Goal: Task Accomplishment & Management: Complete application form

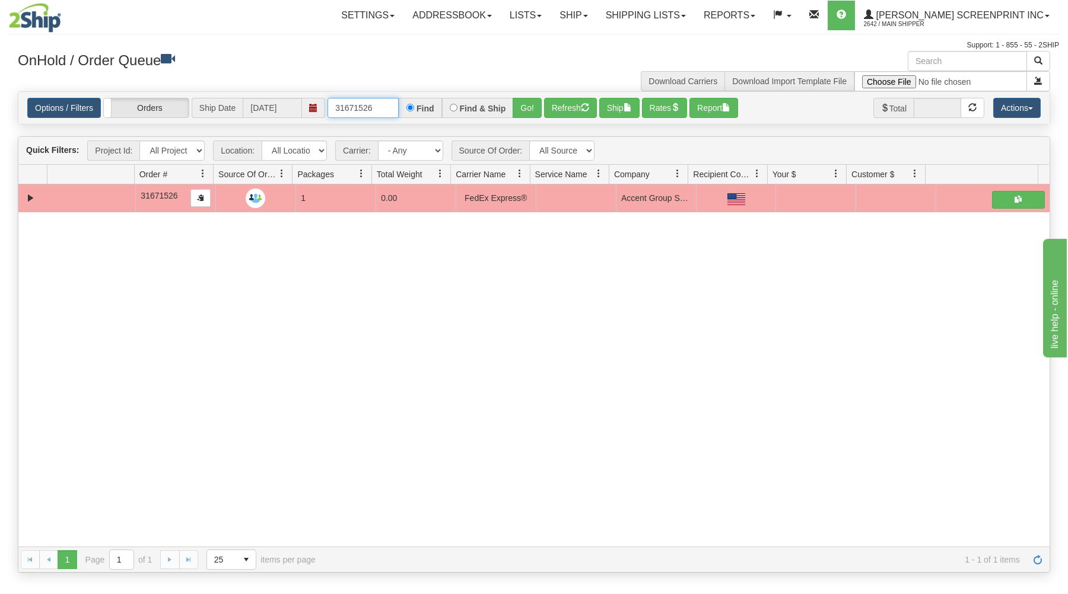
drag, startPoint x: 334, startPoint y: 109, endPoint x: 398, endPoint y: 103, distance: 63.8
click at [411, 100] on div "31671526 Find Find & Ship Go!" at bounding box center [434, 108] width 214 height 20
type input "31677667"
click at [532, 100] on button "Go!" at bounding box center [527, 108] width 29 height 20
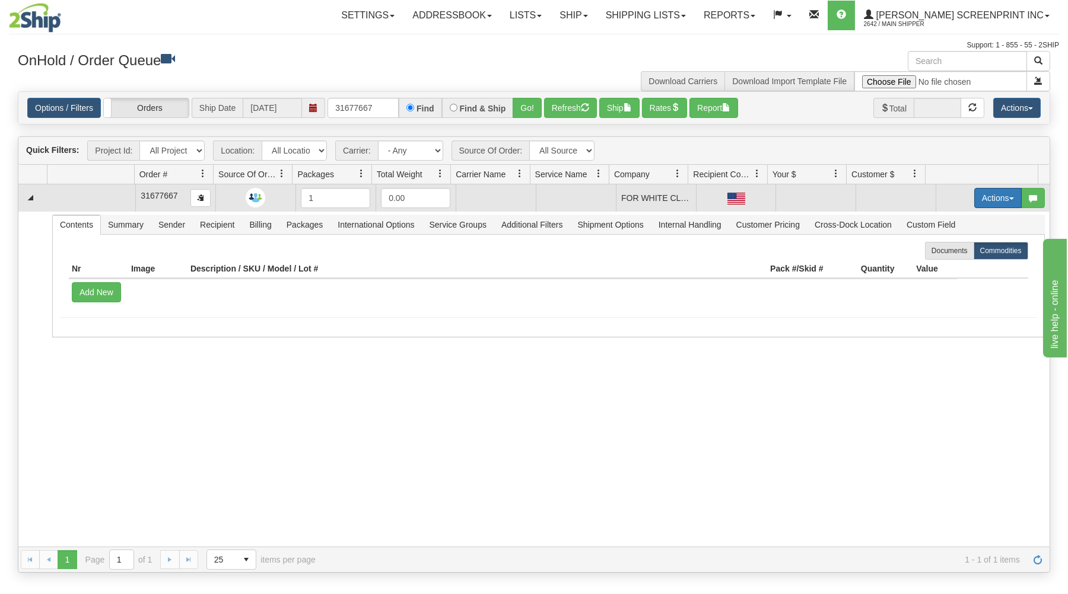
click at [978, 193] on button "Actions" at bounding box center [997, 198] width 47 height 20
click at [961, 218] on link "Open" at bounding box center [973, 220] width 95 height 15
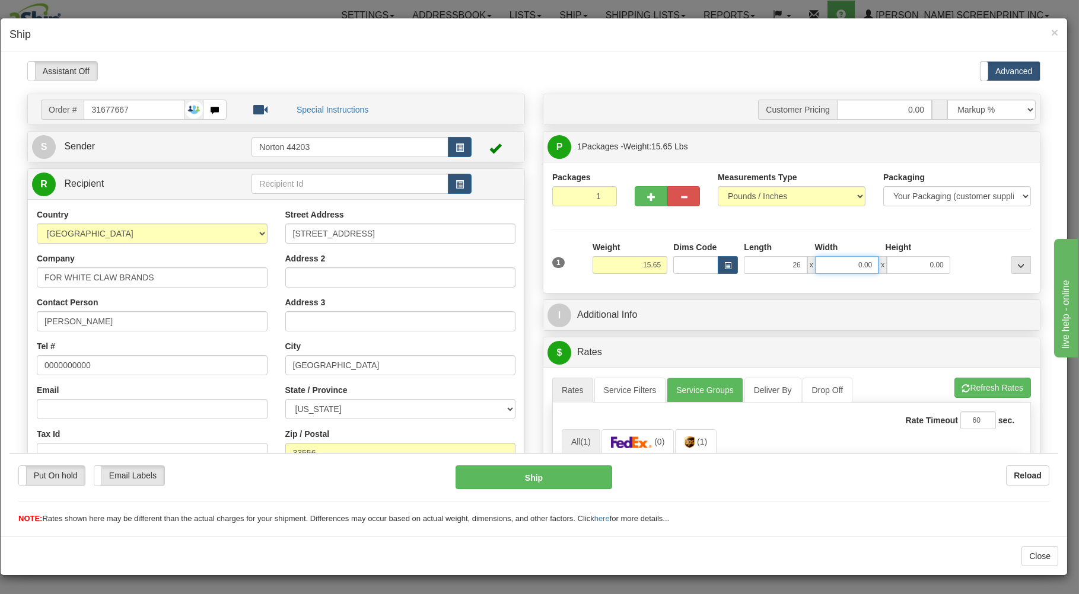
type input "26.00"
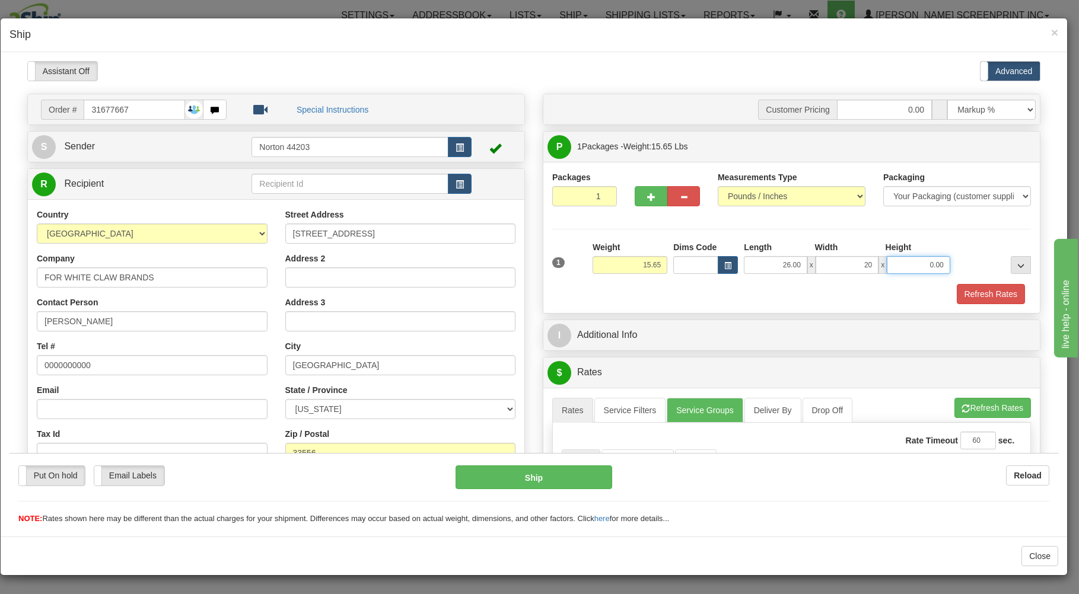
type input "20.00"
type input "15.70"
type input "7"
type input "15.65"
type input "7.00"
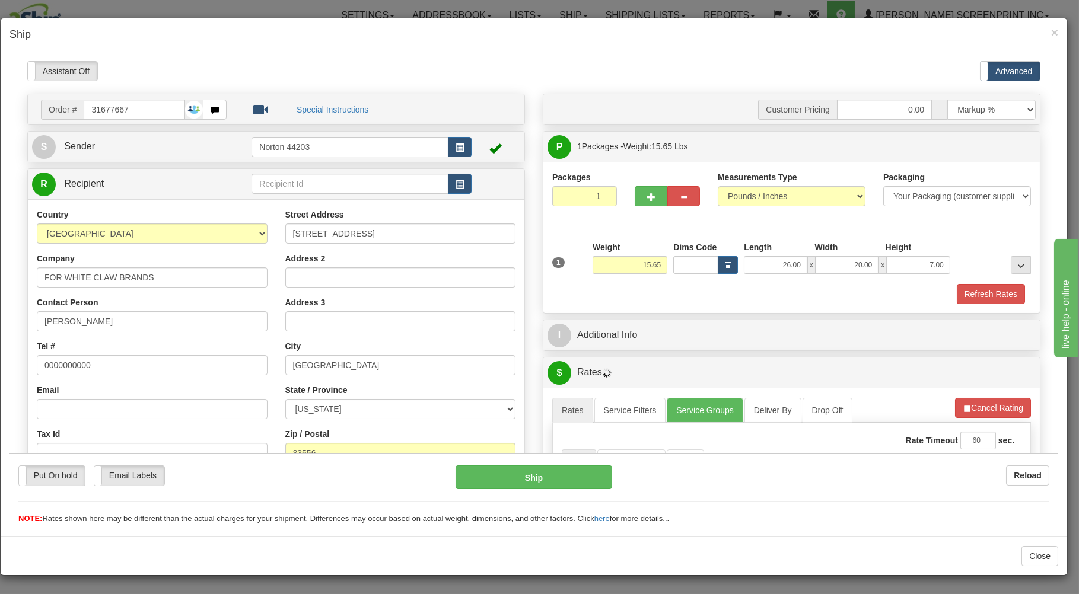
click at [800, 291] on div "Refresh Rates" at bounding box center [791, 294] width 485 height 20
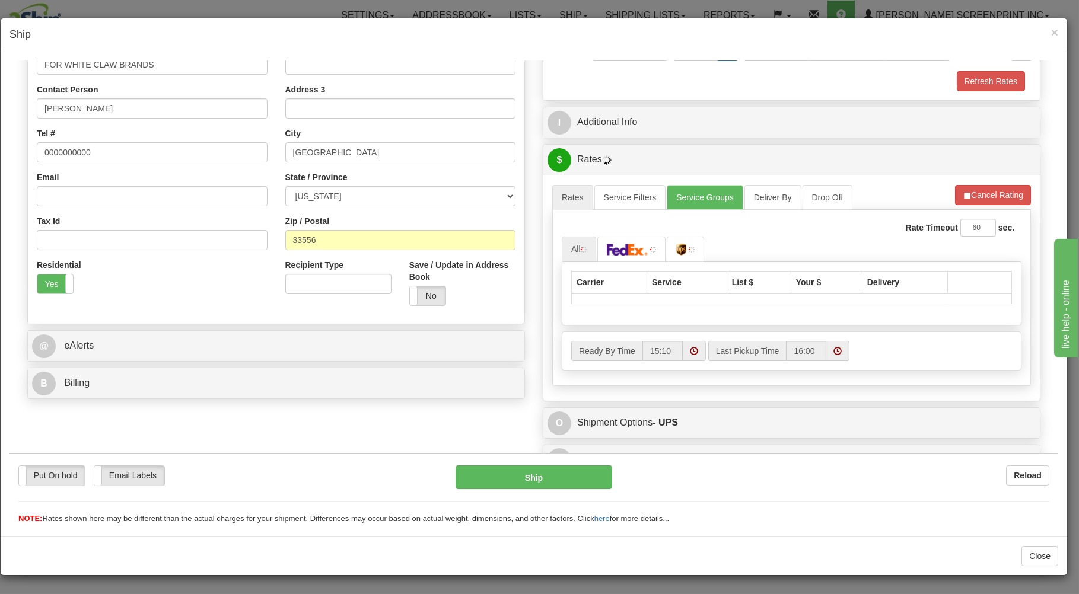
scroll to position [234, 0]
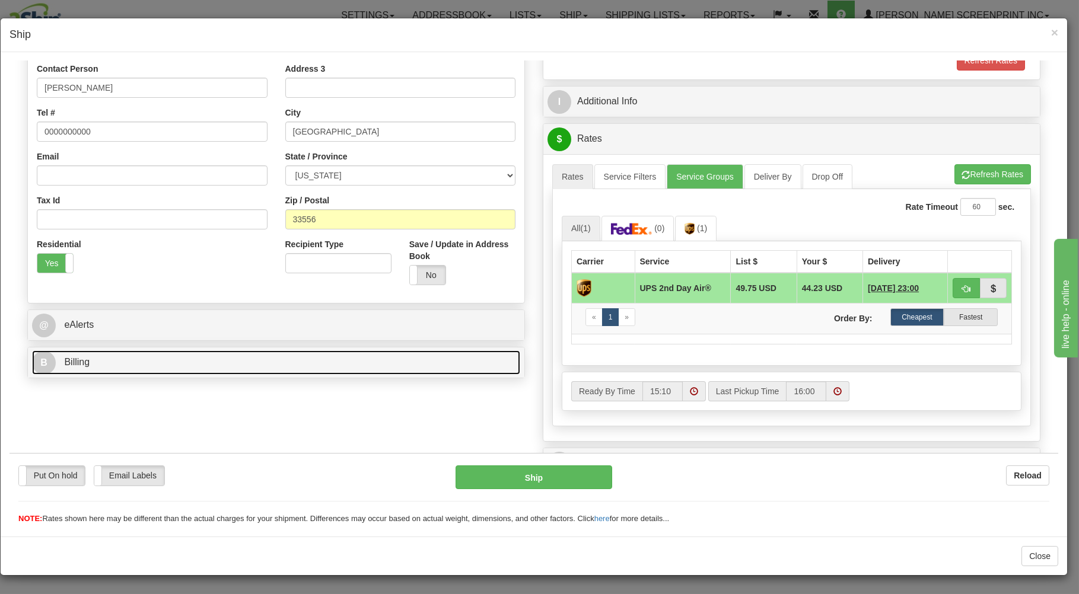
click at [345, 367] on link "B Billing" at bounding box center [276, 362] width 488 height 24
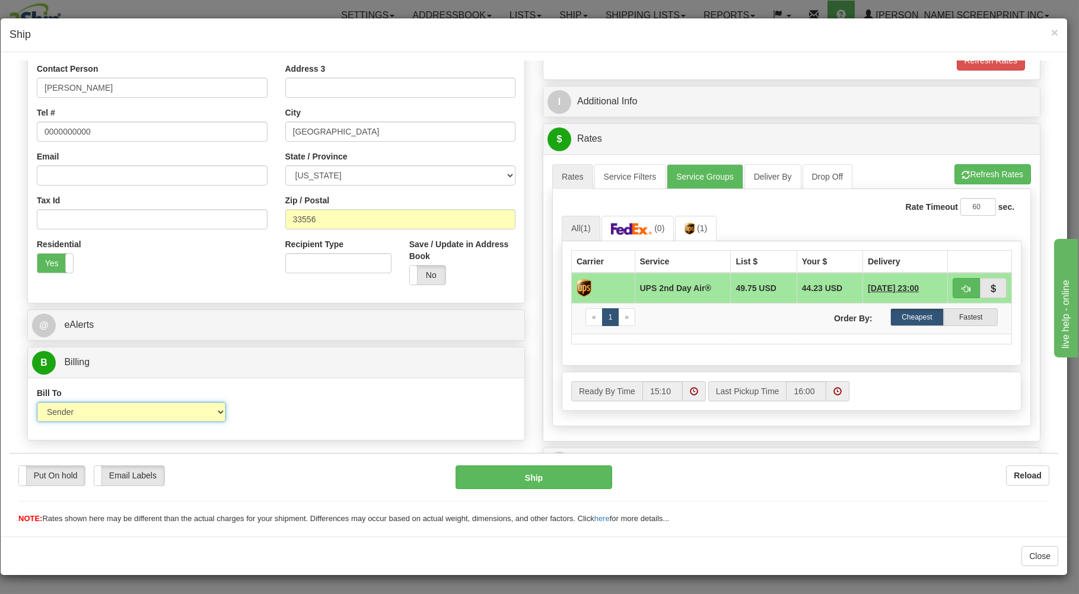
click at [37, 402] on select "Sender Recipient Third Party Collect" at bounding box center [131, 412] width 189 height 20
select select "3"
click option "Third Party" at bounding box center [9, 61] width 0 height 0
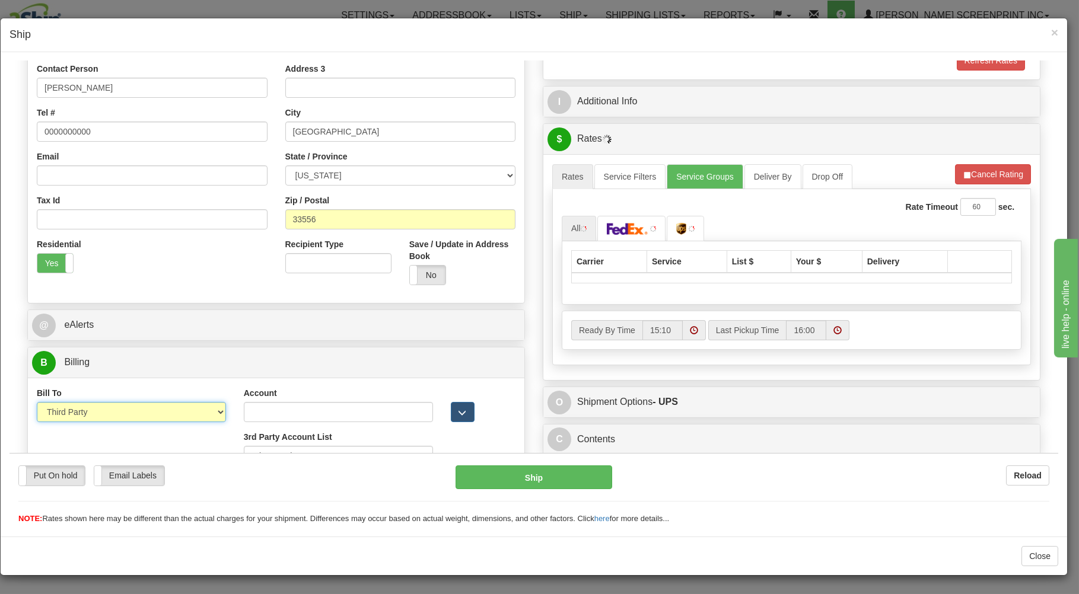
scroll to position [262, 0]
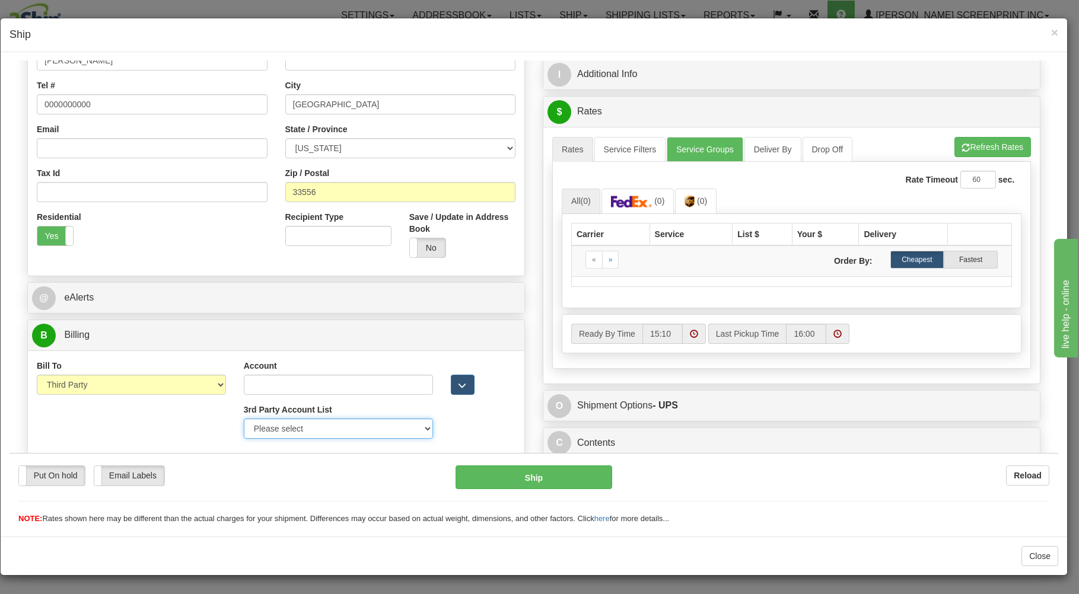
click at [244, 418] on select "Please select GITI-332021982-FedEx Express® CACHE-372964065-FedEx Express® LOWE…" at bounding box center [338, 428] width 189 height 20
select select "372"
click option "HH GLOBAL MIKES LEMONADE-9Y794E-UPS" at bounding box center [9, 61] width 0 height 0
type input "9Y794E"
select select "US"
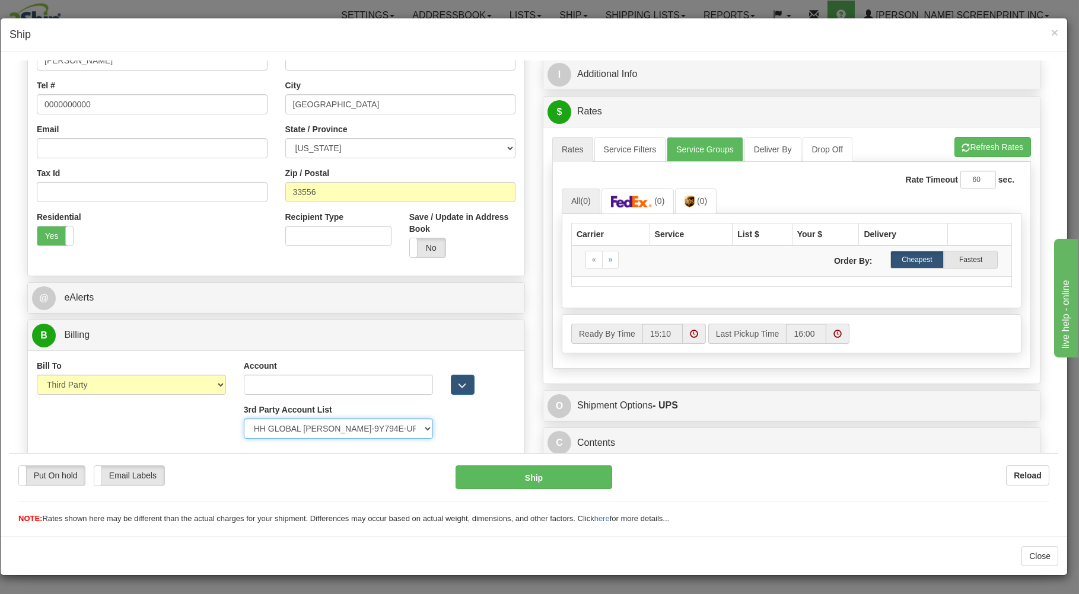
type input "HH GLOBAL"
type input "MANAGER"
type input "262-324-7129"
type input "520 LAKE COOK ROAD"
type input "SUITE 680"
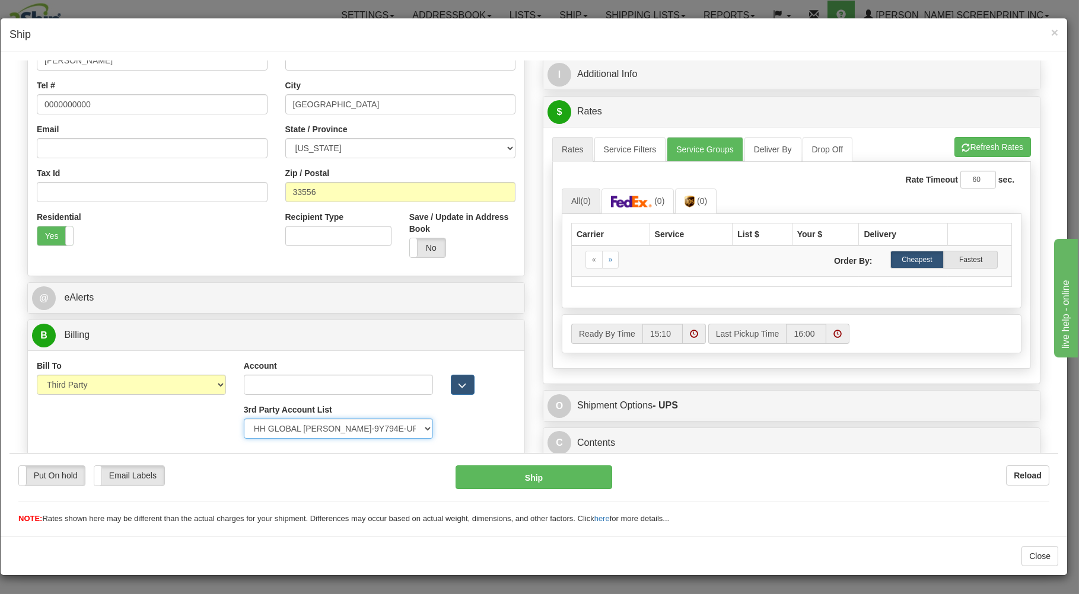
type input "DEERFIELD"
type input "60015"
select select "IL"
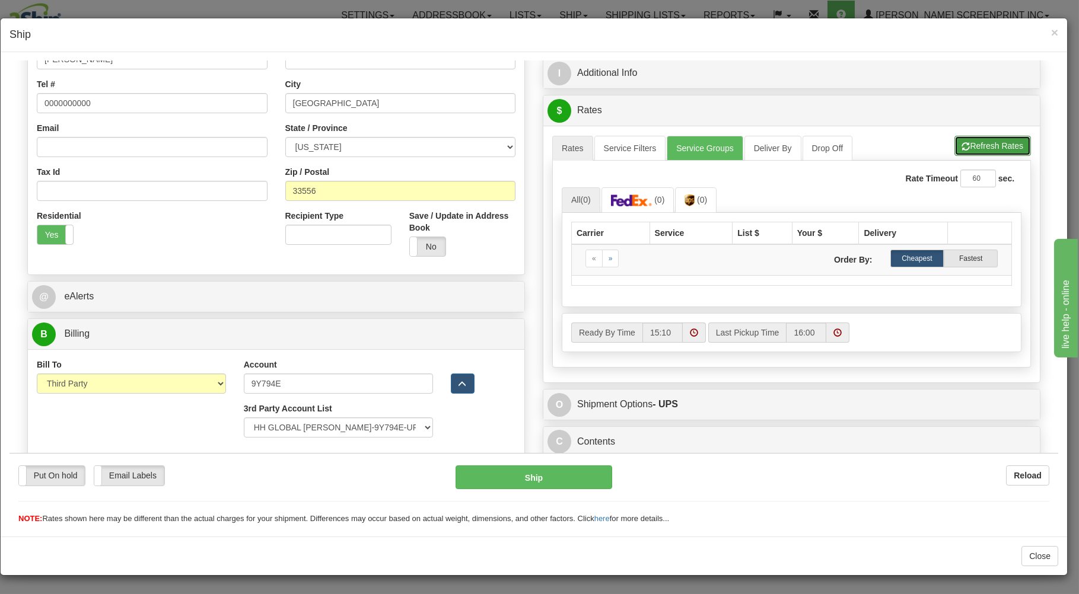
click at [962, 142] on button "Refresh Rates" at bounding box center [993, 145] width 77 height 20
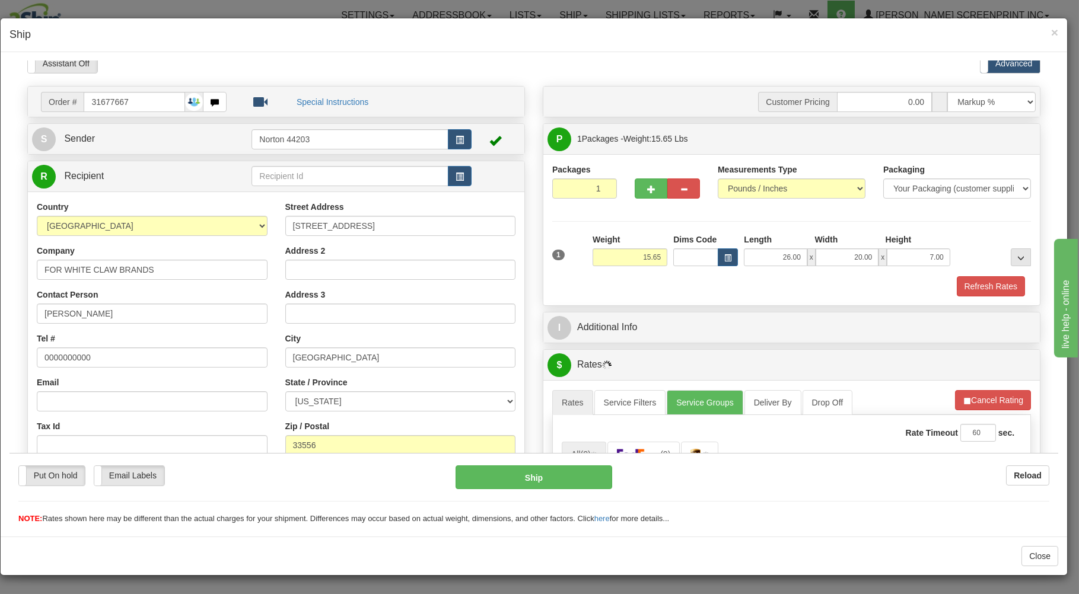
select select "372"
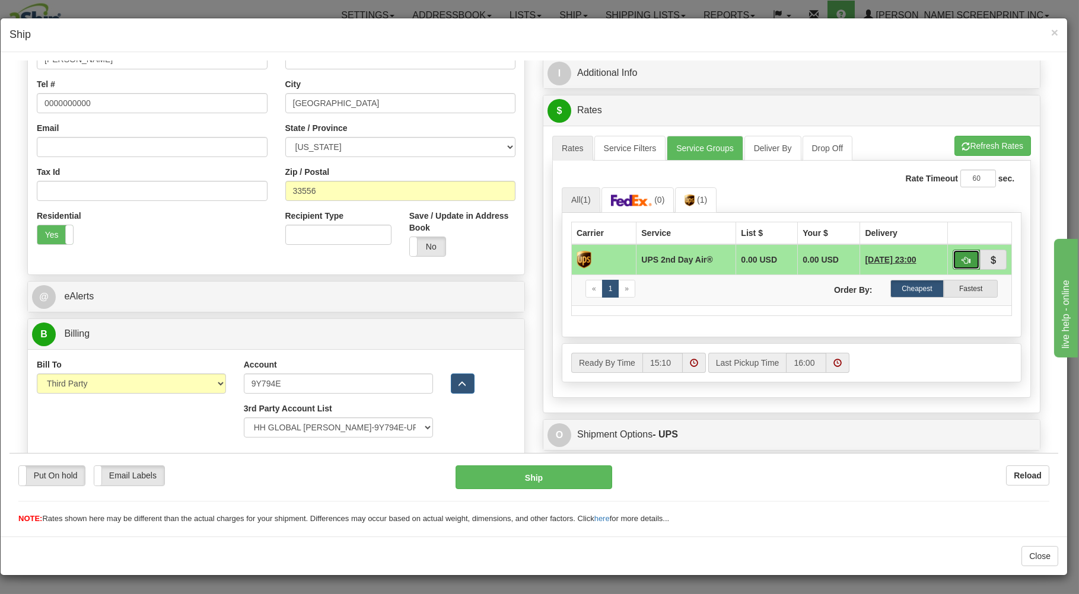
click at [953, 256] on button "button" at bounding box center [966, 259] width 27 height 20
type input "02"
select select "372"
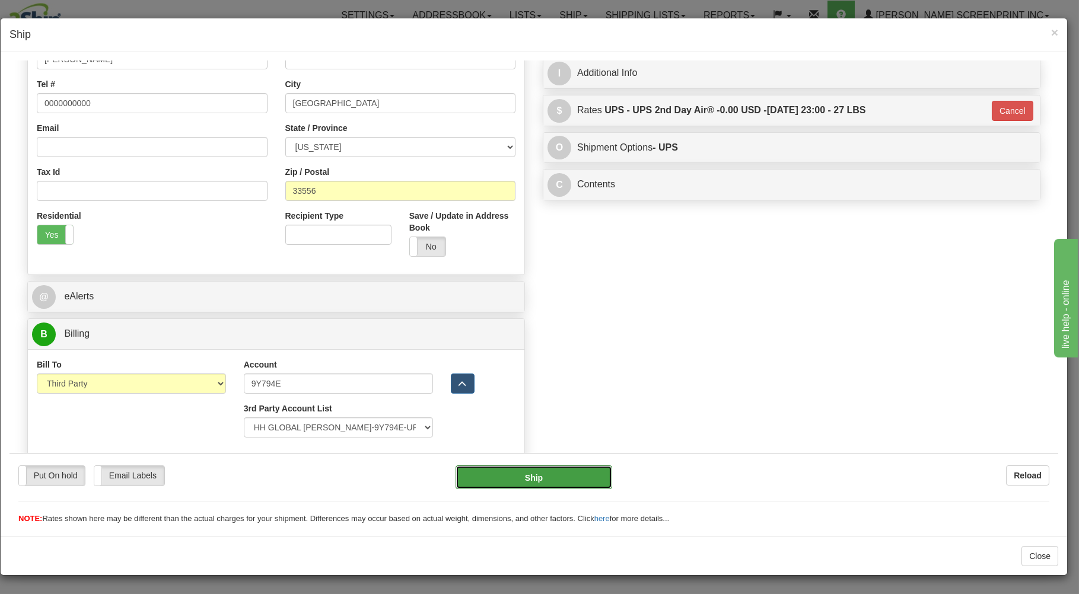
click at [587, 477] on button "Ship" at bounding box center [534, 477] width 157 height 24
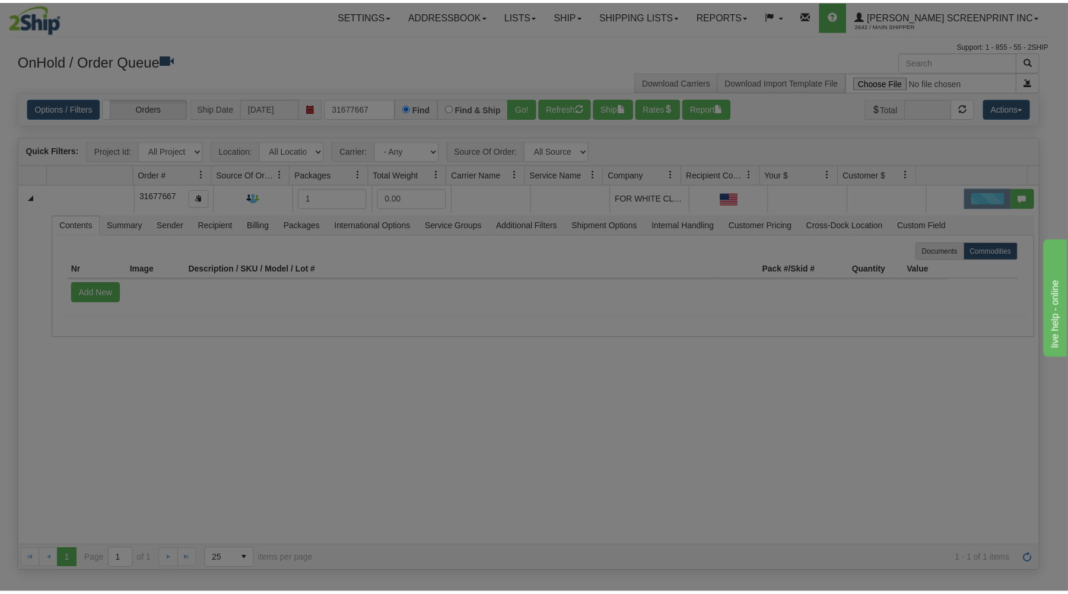
scroll to position [0, 0]
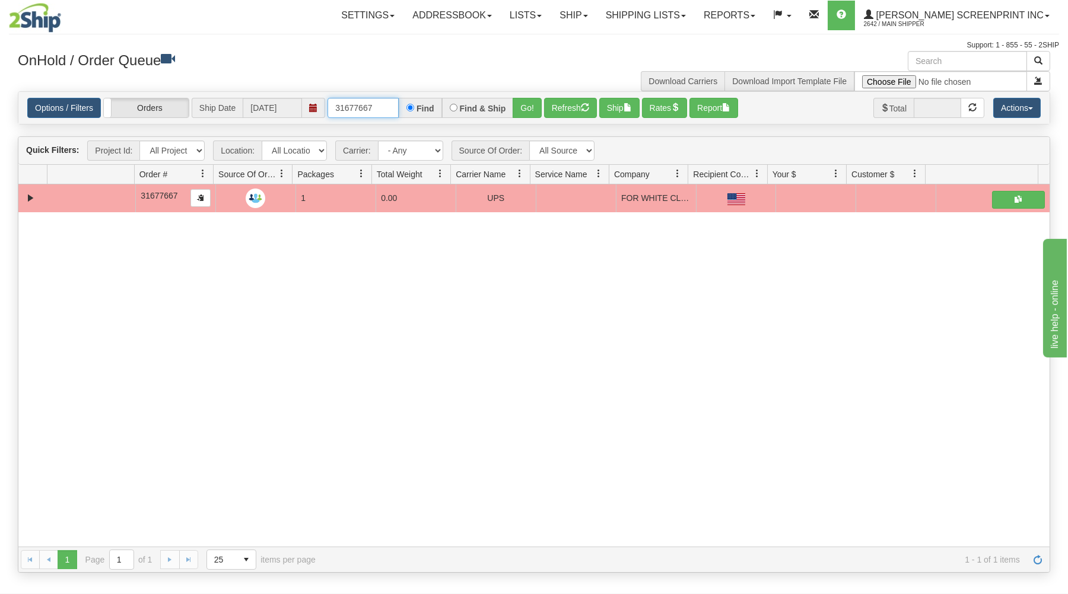
drag, startPoint x: 330, startPoint y: 103, endPoint x: 422, endPoint y: 89, distance: 93.6
click at [420, 90] on div "× Get OnHold Shipments fields - load dt: 282 Get OnHold Shipments fields - tran…" at bounding box center [534, 312] width 1050 height 522
type input "1"
type input "31672146"
click at [532, 103] on button "Go!" at bounding box center [527, 108] width 29 height 20
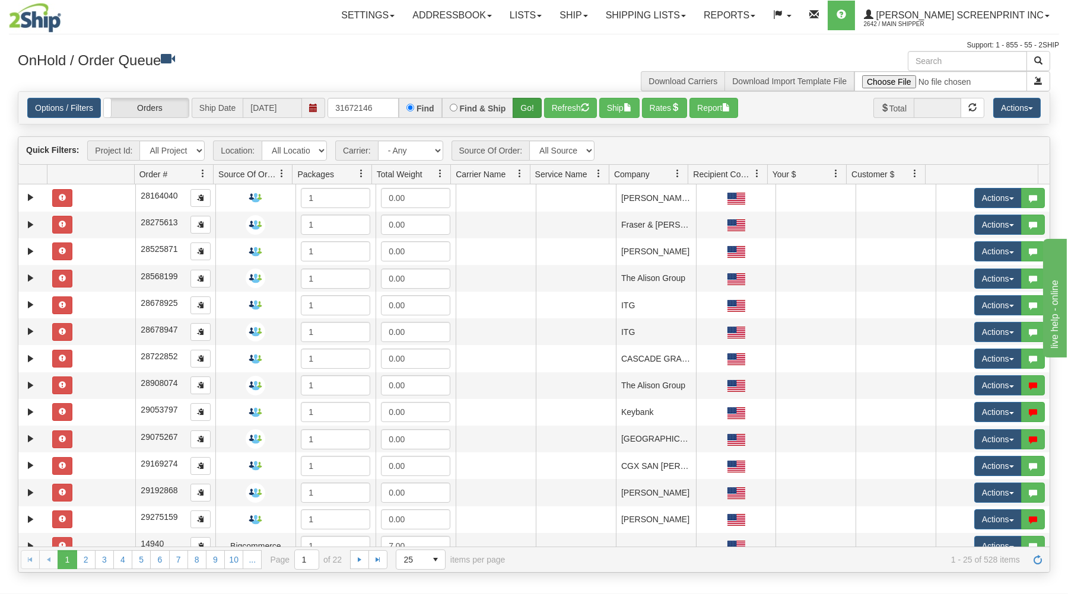
type input "31672146"
click at [524, 103] on button "Go!" at bounding box center [527, 108] width 29 height 20
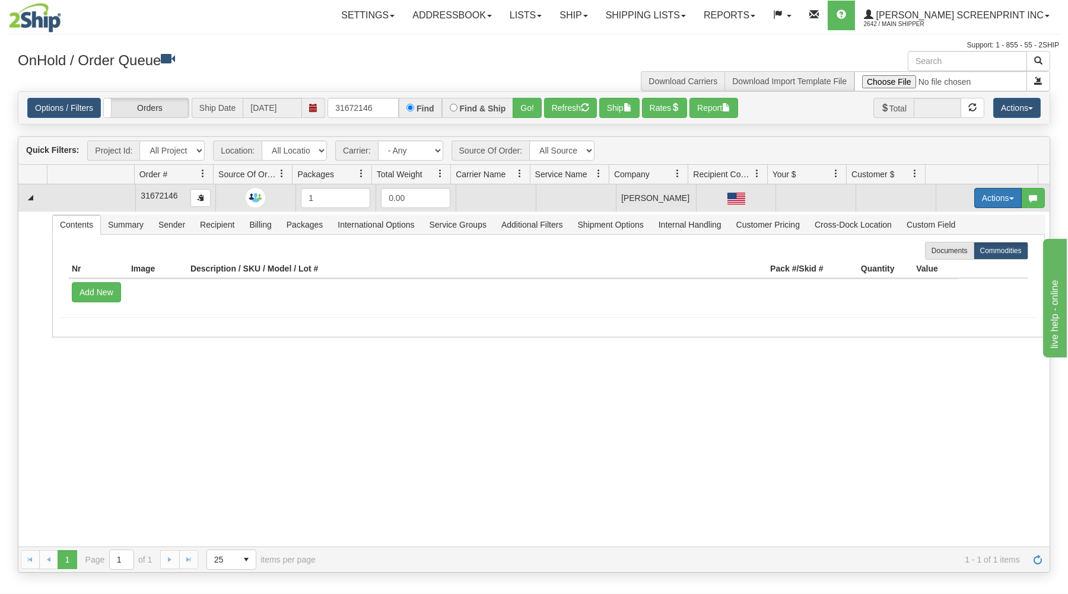
click at [979, 194] on button "Actions" at bounding box center [997, 198] width 47 height 20
click at [964, 220] on link "Open" at bounding box center [973, 220] width 95 height 15
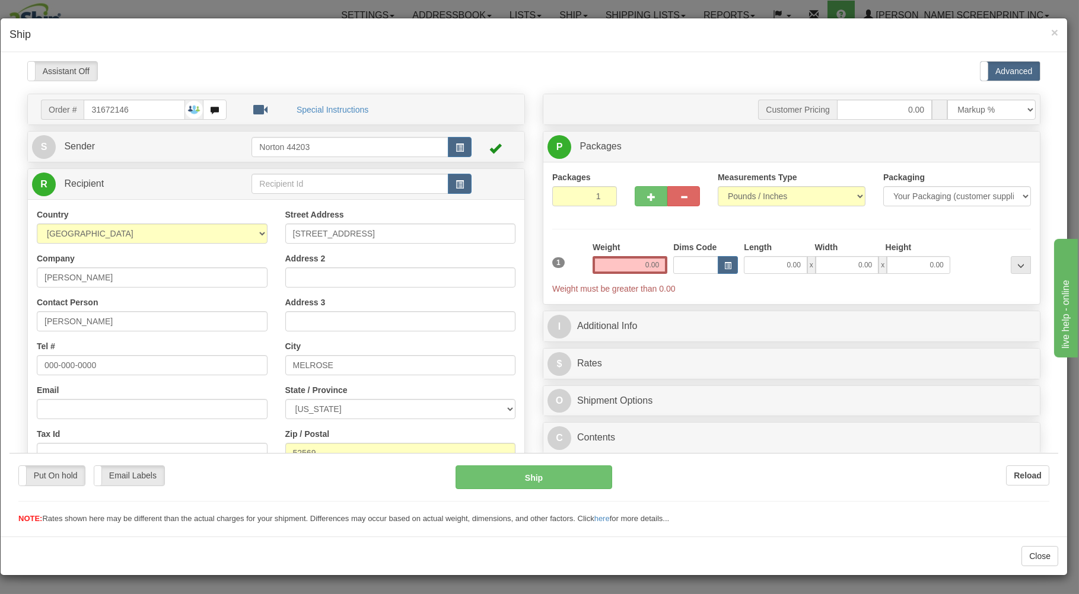
type input "3.65"
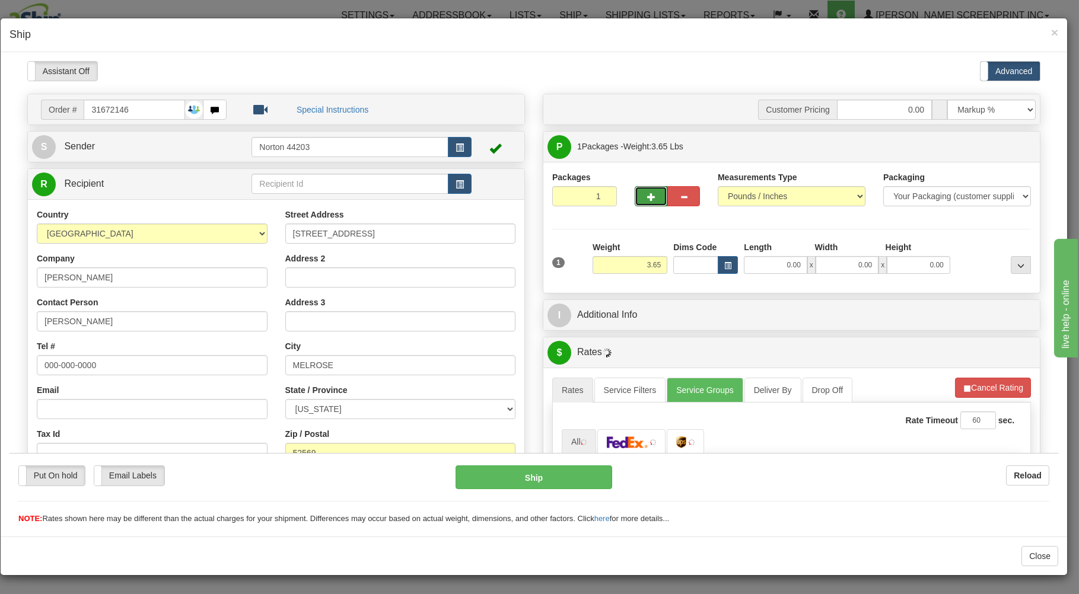
drag, startPoint x: 640, startPoint y: 199, endPoint x: 633, endPoint y: 201, distance: 7.3
click at [638, 199] on button "button" at bounding box center [651, 196] width 33 height 20
click at [651, 182] on div at bounding box center [667, 178] width 65 height 15
click at [652, 189] on button "button" at bounding box center [651, 196] width 33 height 20
type input "3"
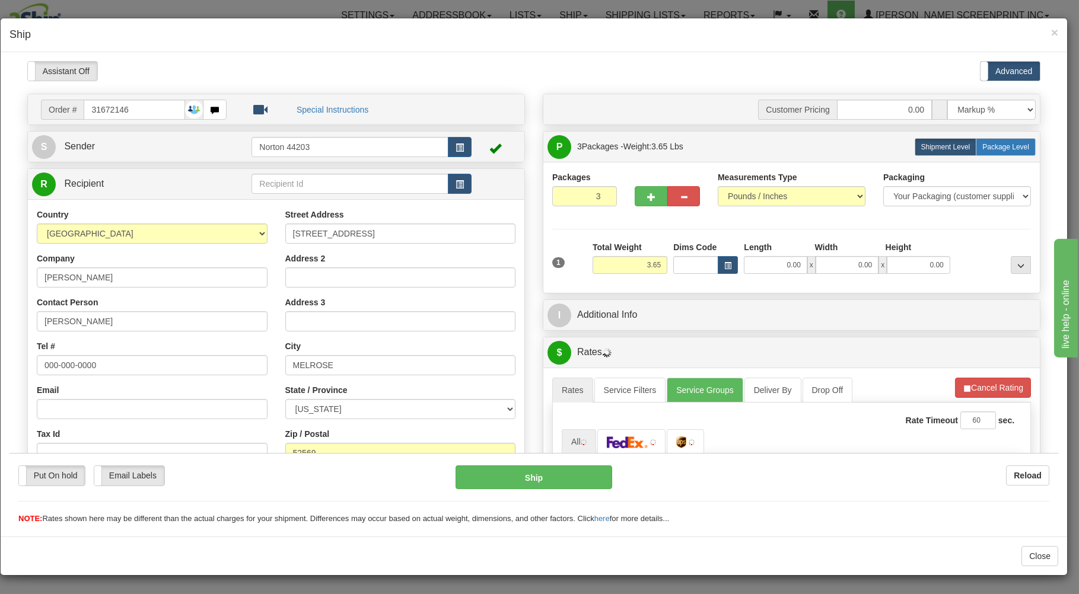
click at [982, 142] on label "Package Level Pack.." at bounding box center [1006, 147] width 60 height 18
radio input "true"
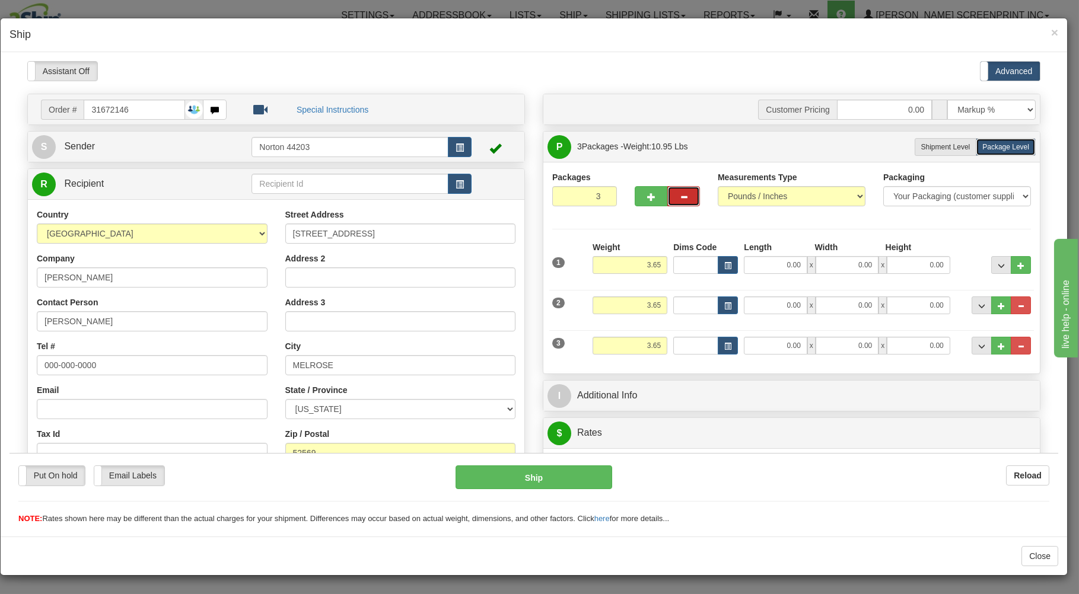
click at [682, 194] on button "button" at bounding box center [683, 196] width 33 height 20
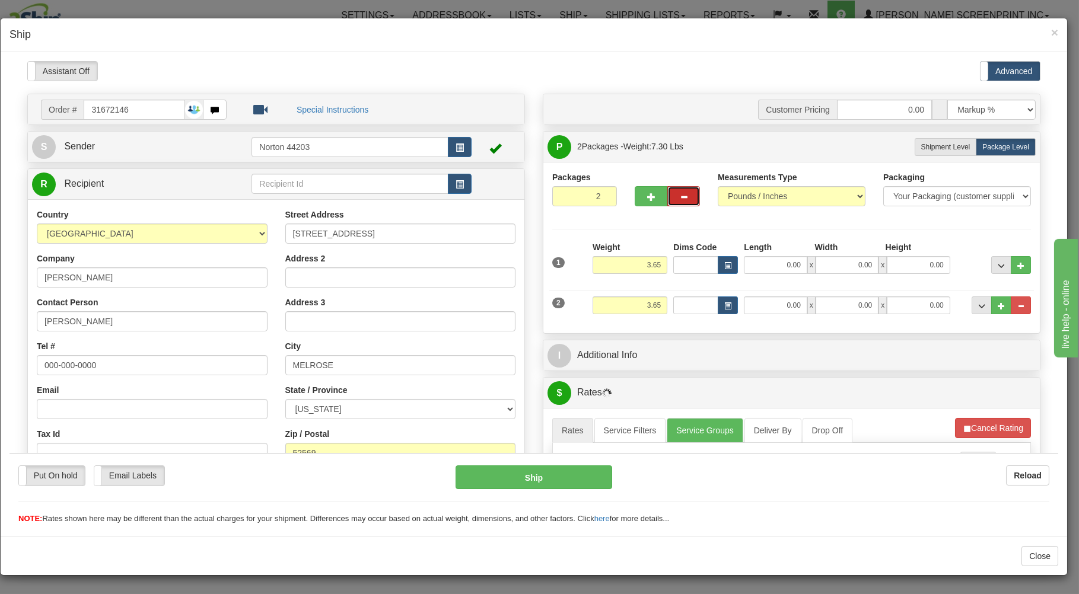
click at [683, 193] on button "button" at bounding box center [683, 196] width 33 height 20
type input "1"
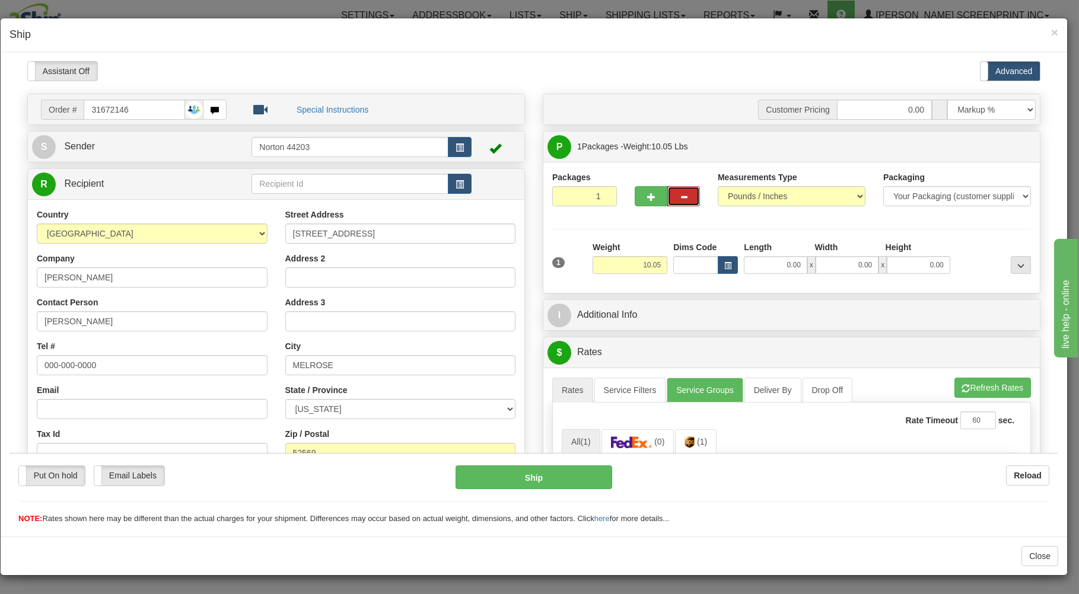
type input "0.00"
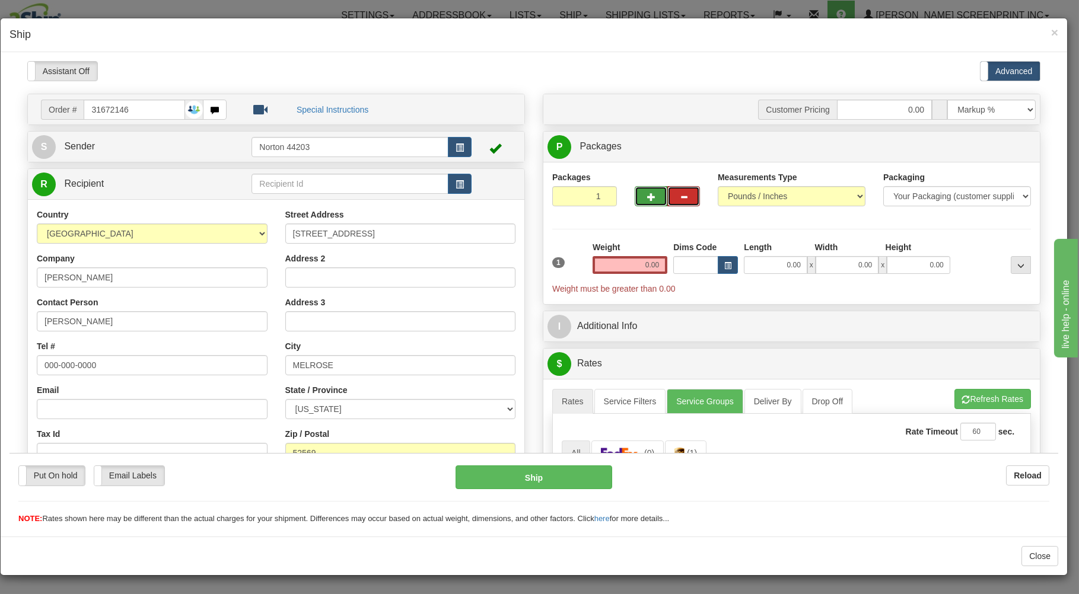
click at [652, 196] on button "button" at bounding box center [651, 196] width 33 height 20
type input "3"
click at [982, 144] on span "Package Level" at bounding box center [1005, 146] width 47 height 8
radio input "true"
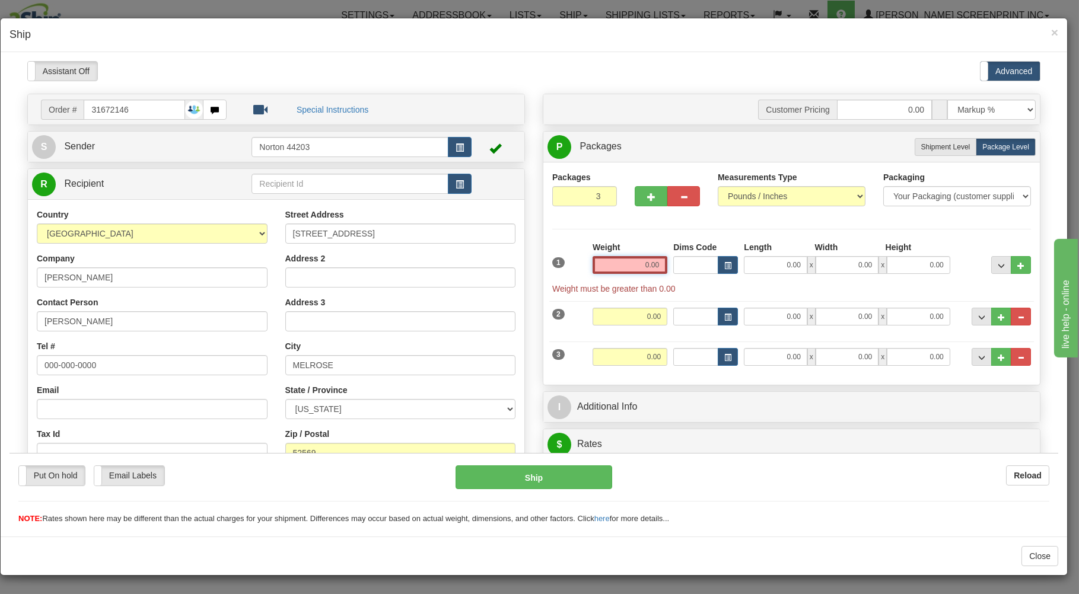
click at [622, 271] on input "0.00" at bounding box center [630, 265] width 75 height 18
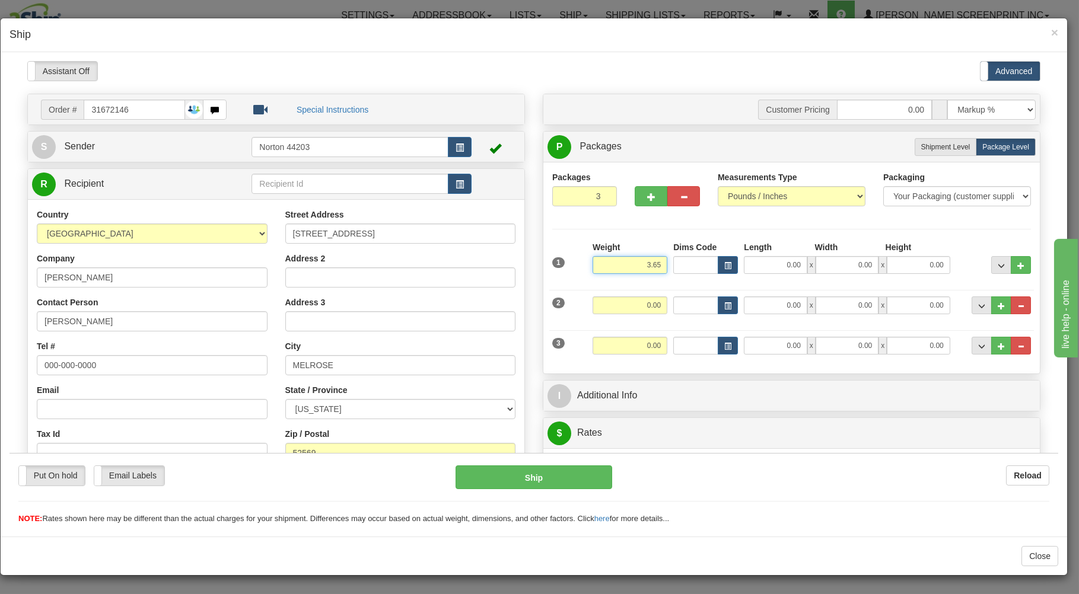
type input "3.65"
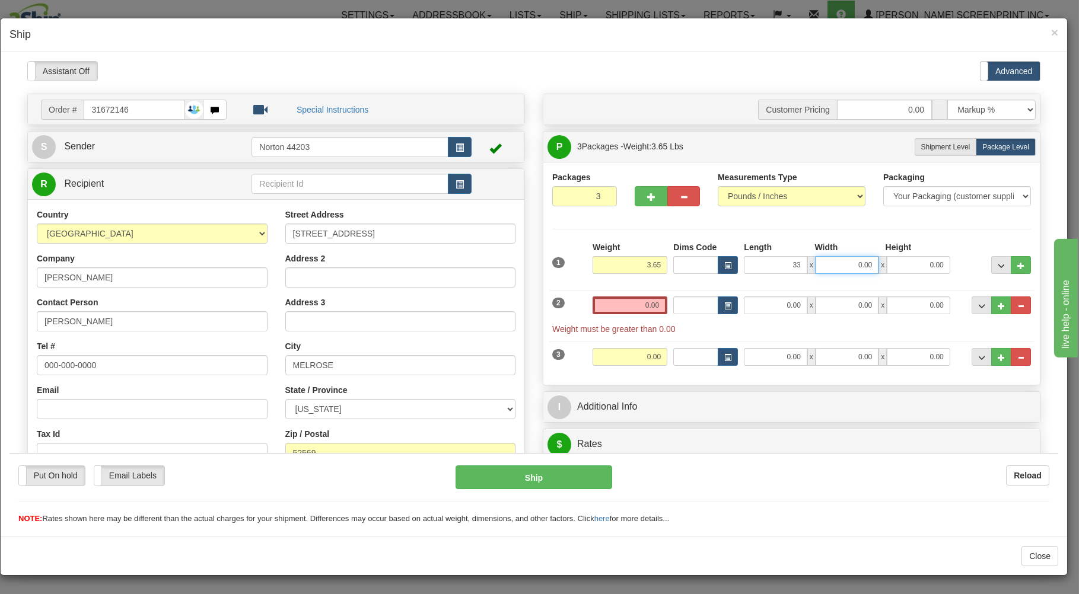
type input "33.00"
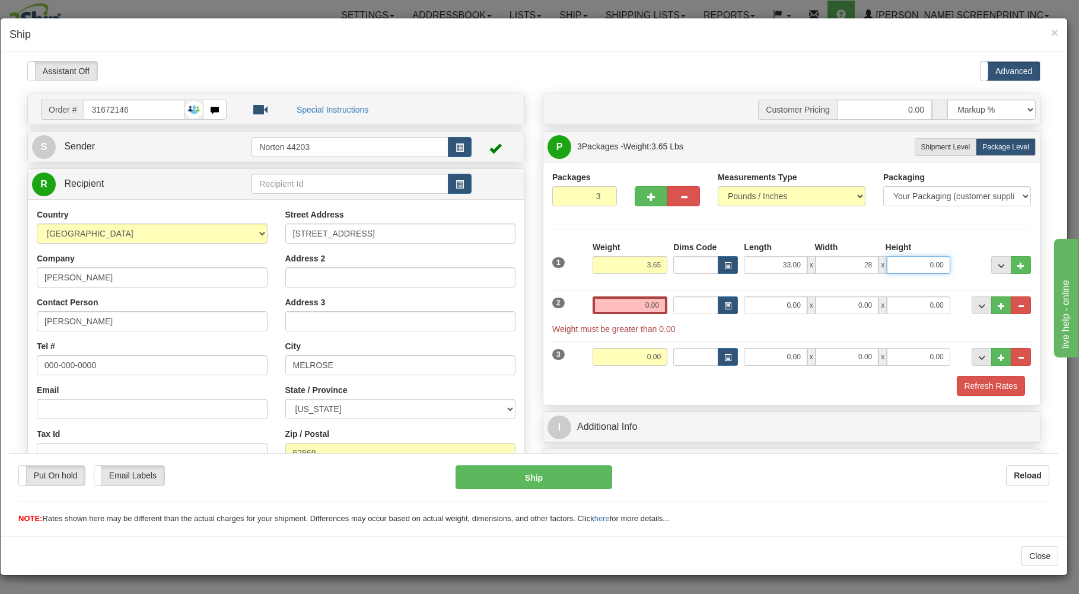
type input "28.00"
type input "2.00"
drag, startPoint x: 626, startPoint y: 307, endPoint x: 634, endPoint y: 303, distance: 9.3
click at [626, 306] on input "0.00" at bounding box center [630, 305] width 75 height 18
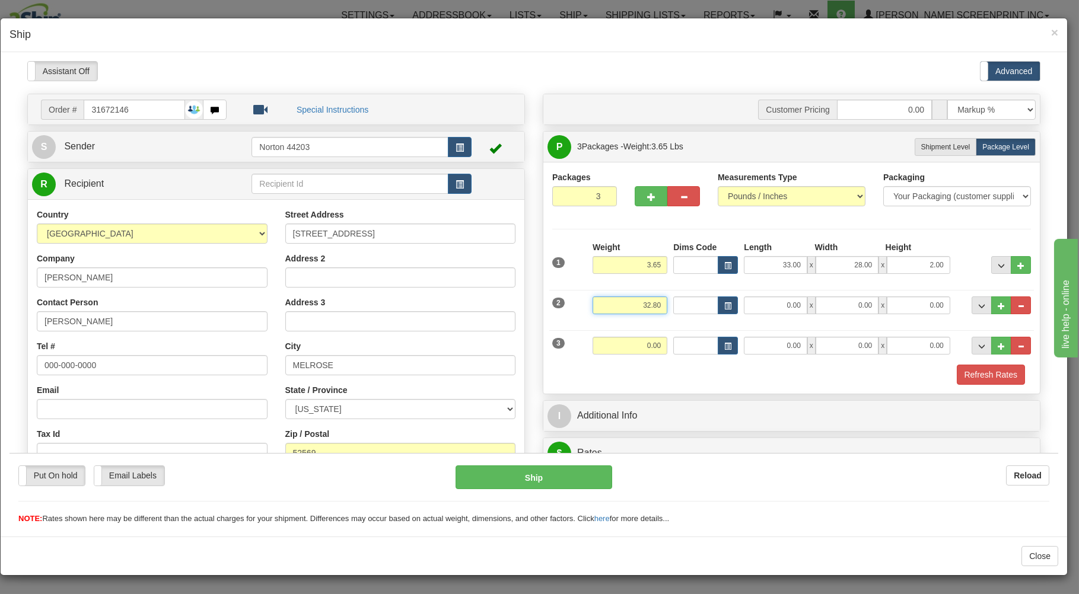
type input "32.80"
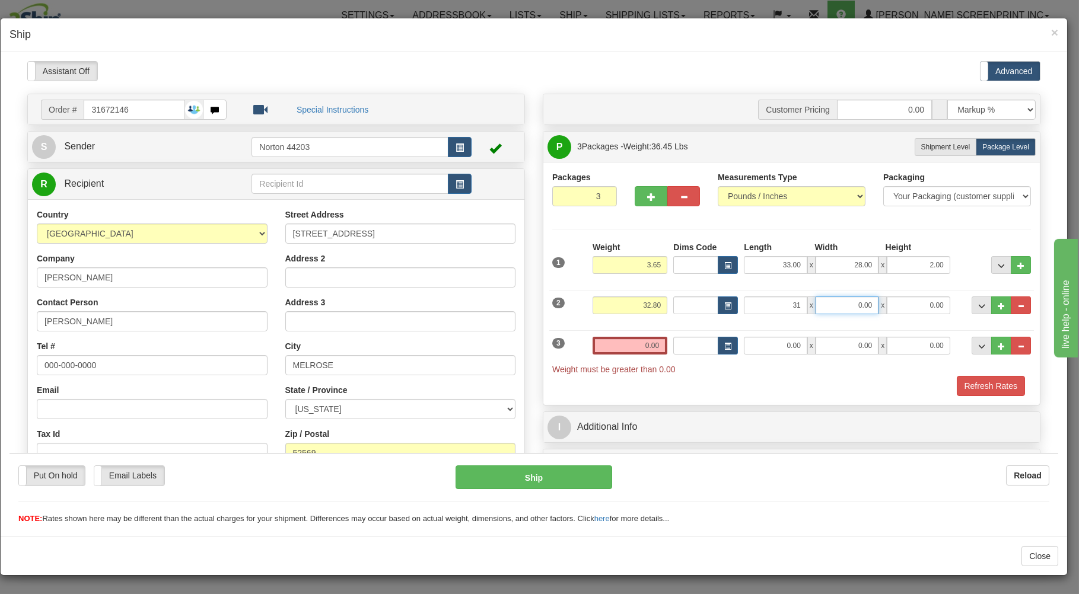
type input "31.00"
type input "19.00"
type input "17.00"
drag, startPoint x: 625, startPoint y: 350, endPoint x: 627, endPoint y: 316, distance: 34.4
click at [626, 339] on input "0.00" at bounding box center [630, 345] width 75 height 18
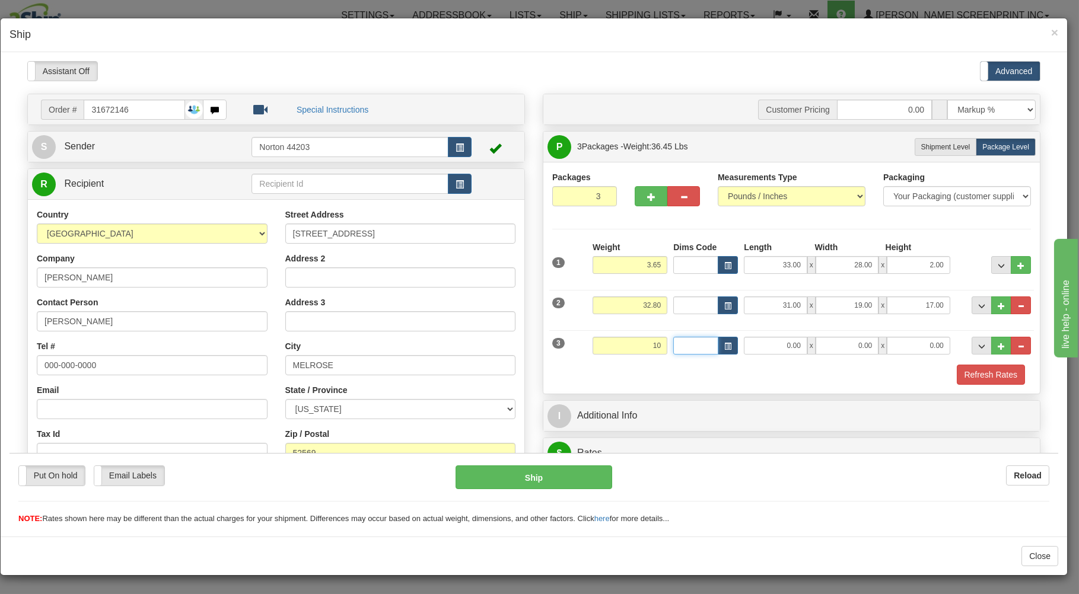
type input "10.00"
type input "20.00"
type input "19.00"
type input "11.00"
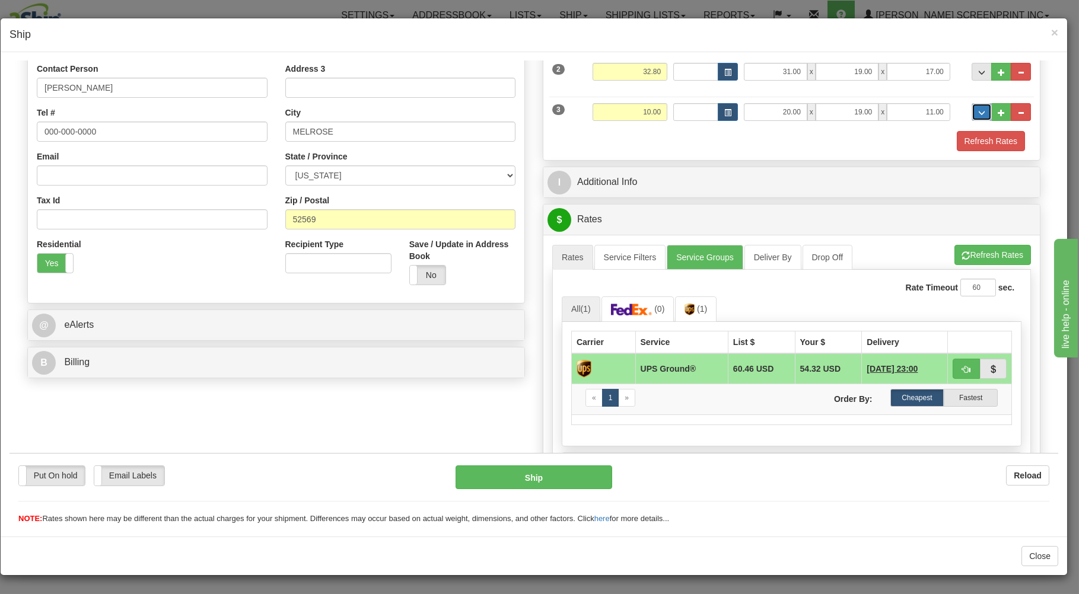
scroll to position [254, 0]
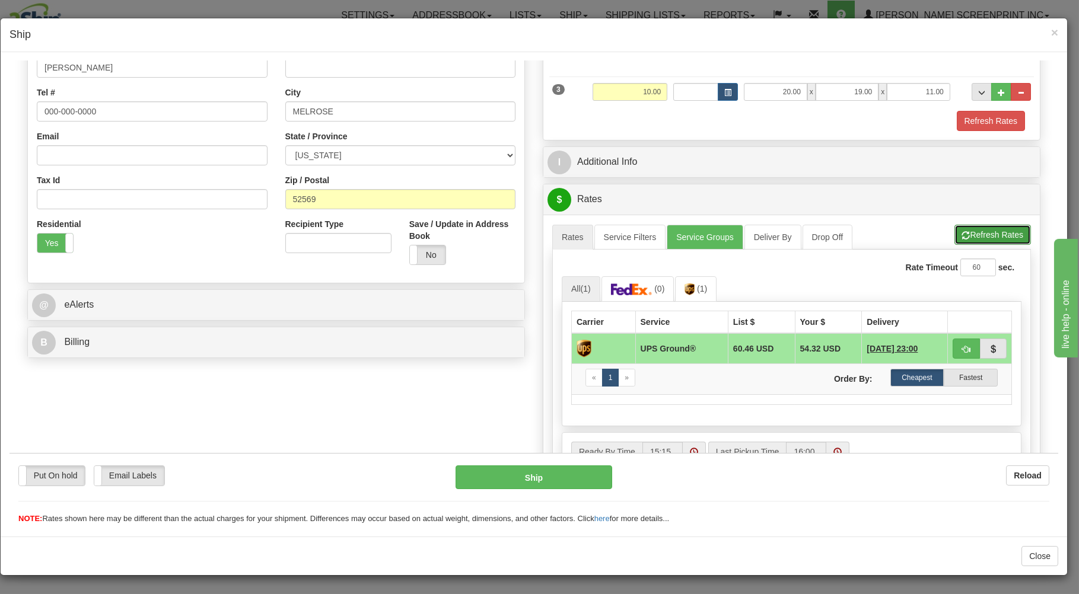
click at [979, 233] on button "Refresh Rates" at bounding box center [993, 234] width 77 height 20
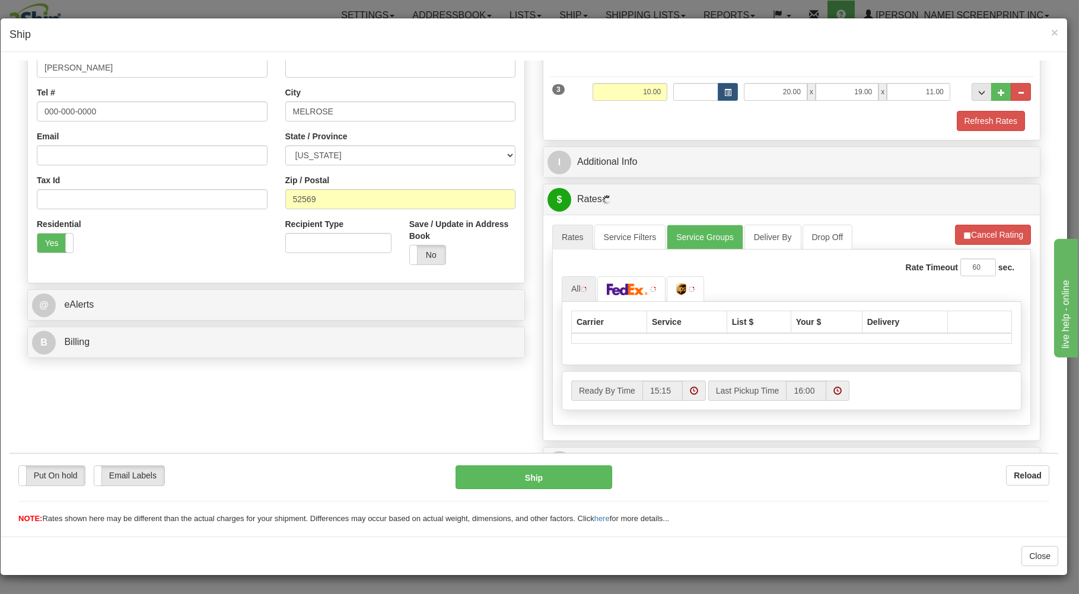
scroll to position [314, 0]
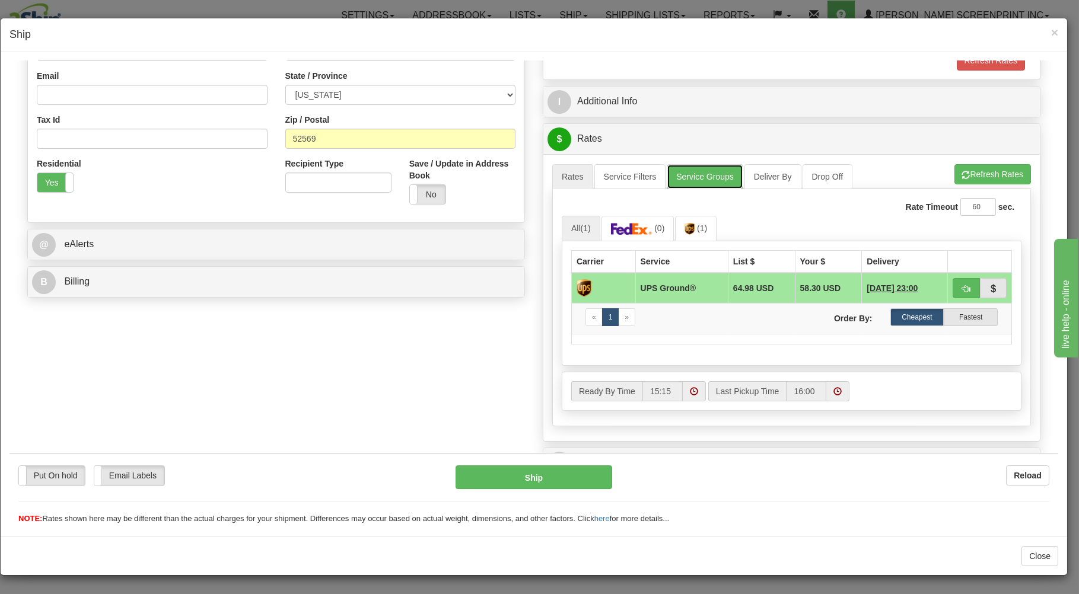
click at [714, 175] on link "Service Groups" at bounding box center [705, 176] width 76 height 25
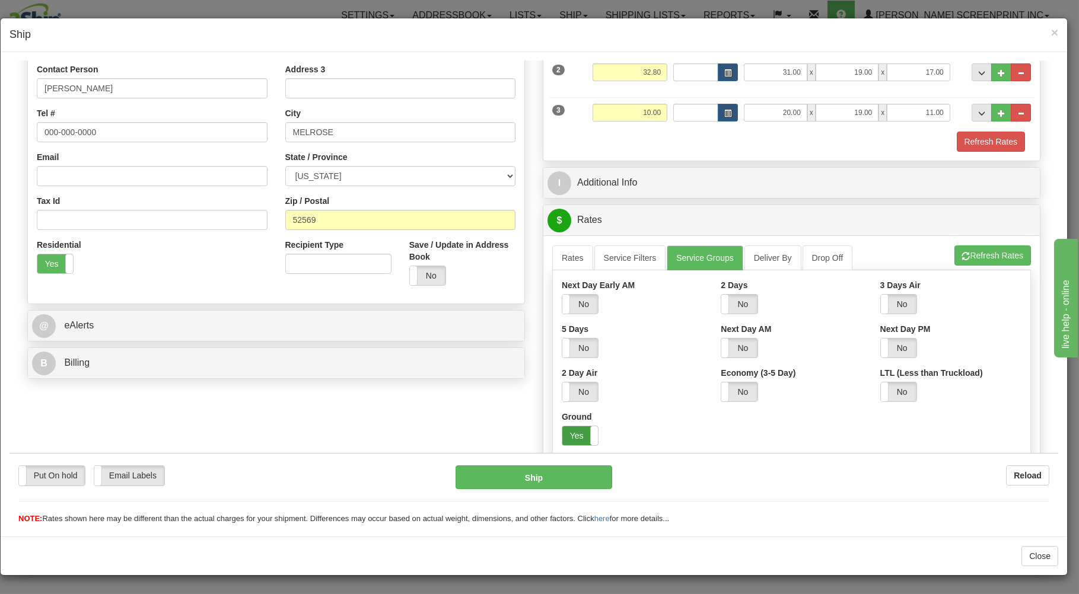
click at [568, 437] on label "Yes" at bounding box center [580, 435] width 36 height 19
click at [565, 255] on link "Rates" at bounding box center [572, 257] width 41 height 25
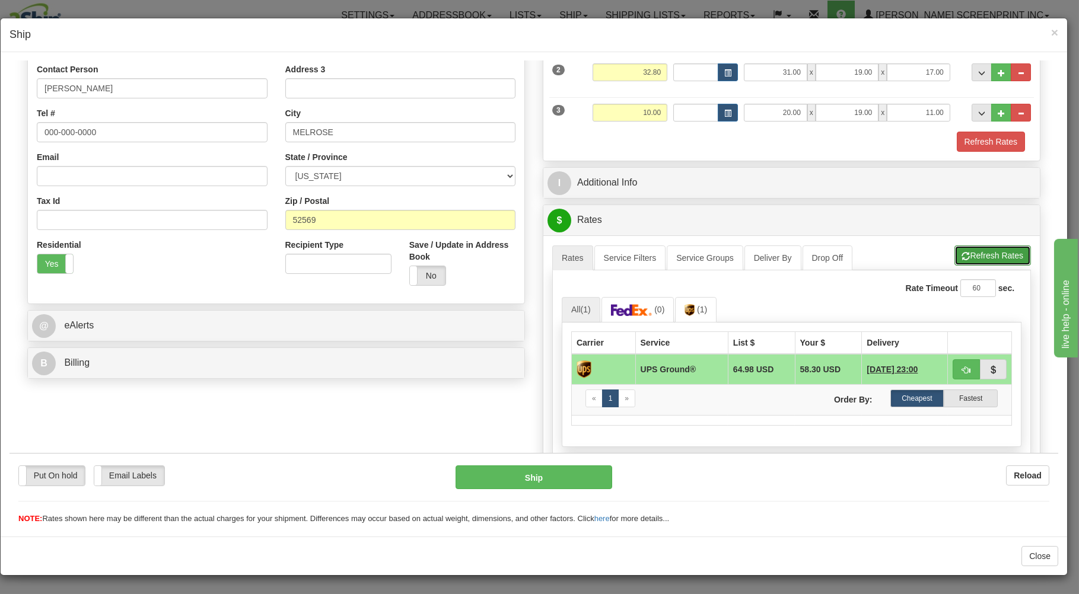
click at [965, 249] on button "Refresh Rates" at bounding box center [993, 255] width 77 height 20
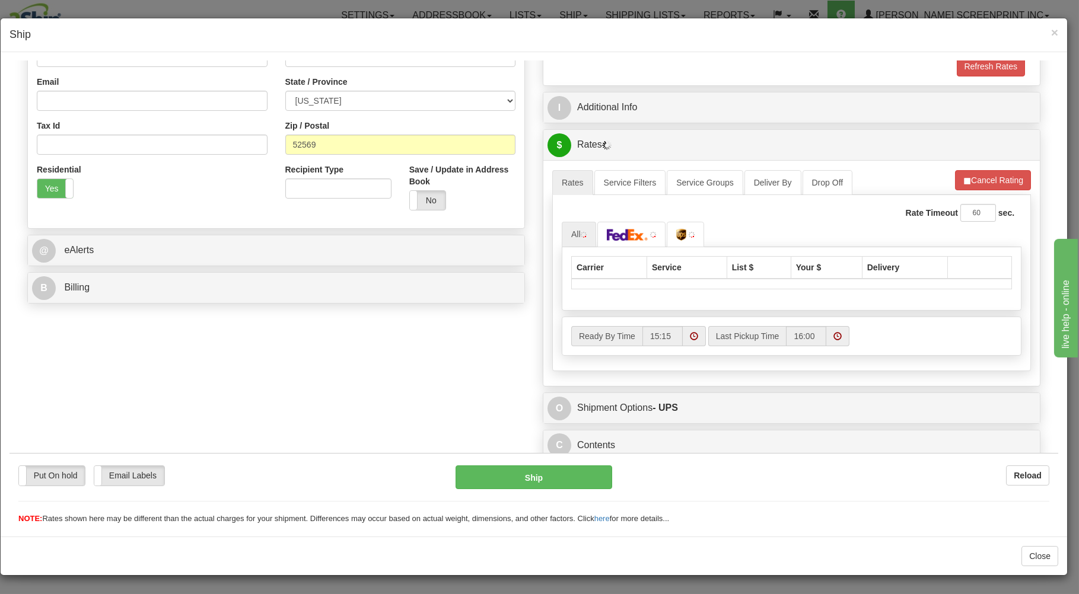
scroll to position [314, 0]
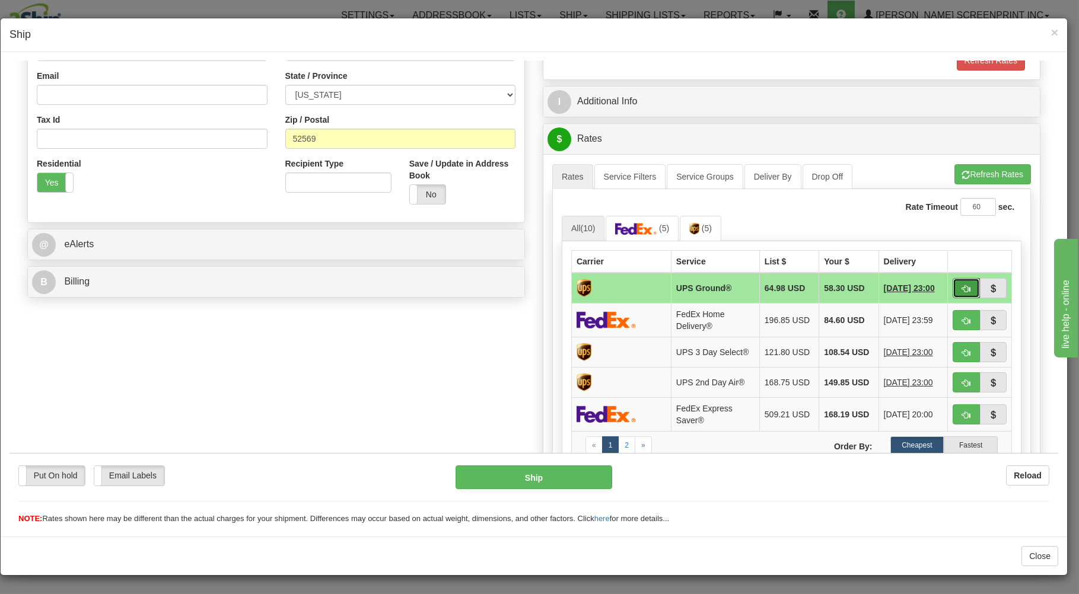
click at [953, 284] on button "button" at bounding box center [966, 288] width 27 height 20
type input "03"
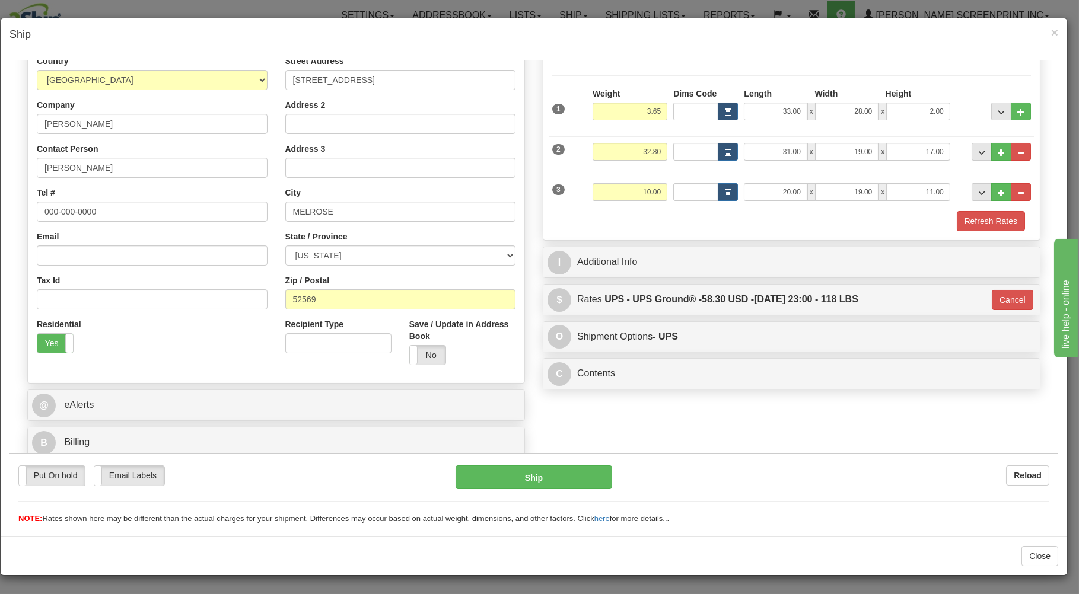
scroll to position [156, 0]
click at [567, 475] on button "Ship" at bounding box center [534, 477] width 157 height 24
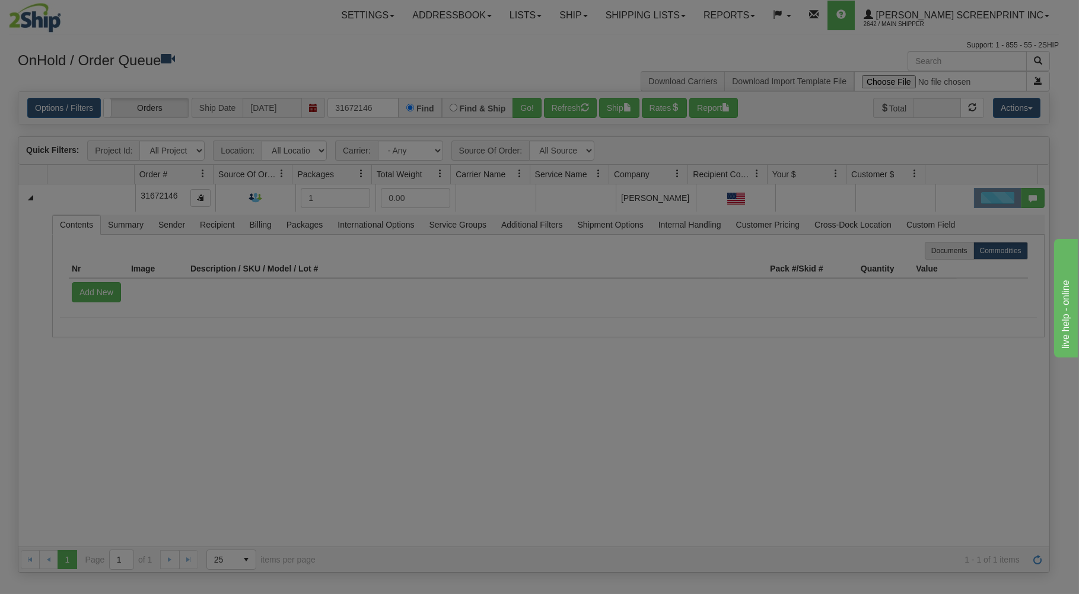
scroll to position [0, 0]
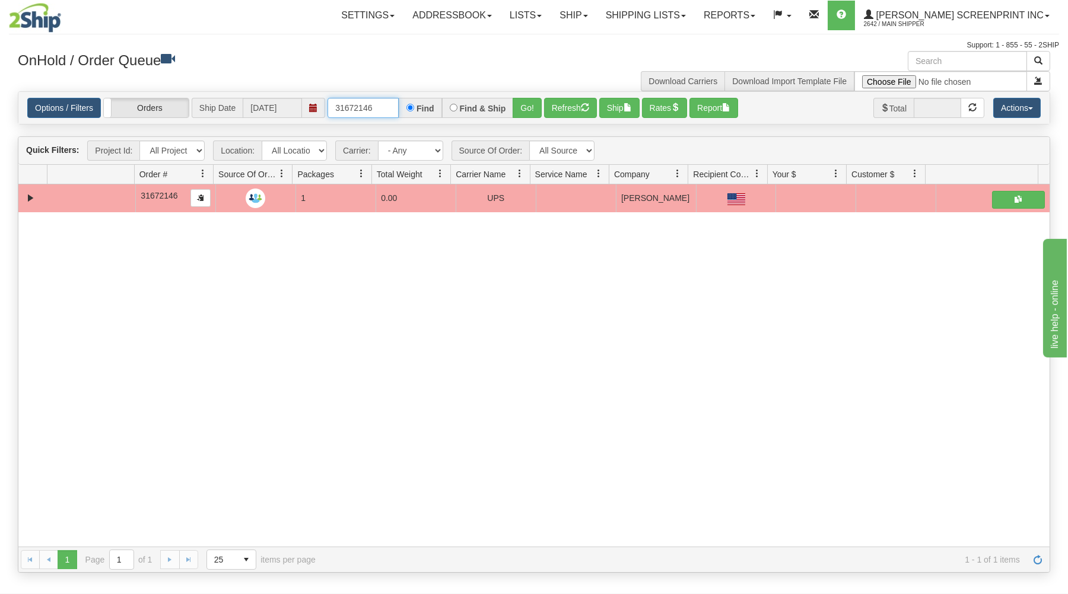
drag, startPoint x: 332, startPoint y: 107, endPoint x: 491, endPoint y: 95, distance: 159.5
click at [491, 95] on div "Options / Filters Group Shipments Orders Ship Date [DATE] 31672146 Find Find & …" at bounding box center [533, 108] width 1031 height 32
type input "17261"
click at [539, 107] on button "Go!" at bounding box center [527, 108] width 29 height 20
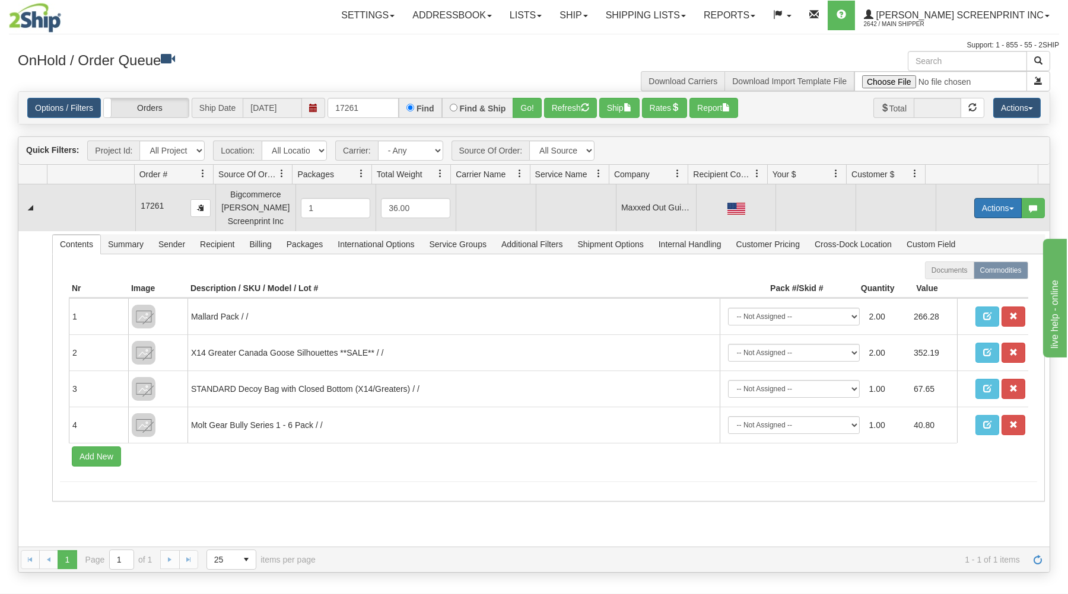
click at [988, 208] on button "Actions" at bounding box center [997, 208] width 47 height 20
click at [965, 227] on link "Open" at bounding box center [973, 230] width 95 height 15
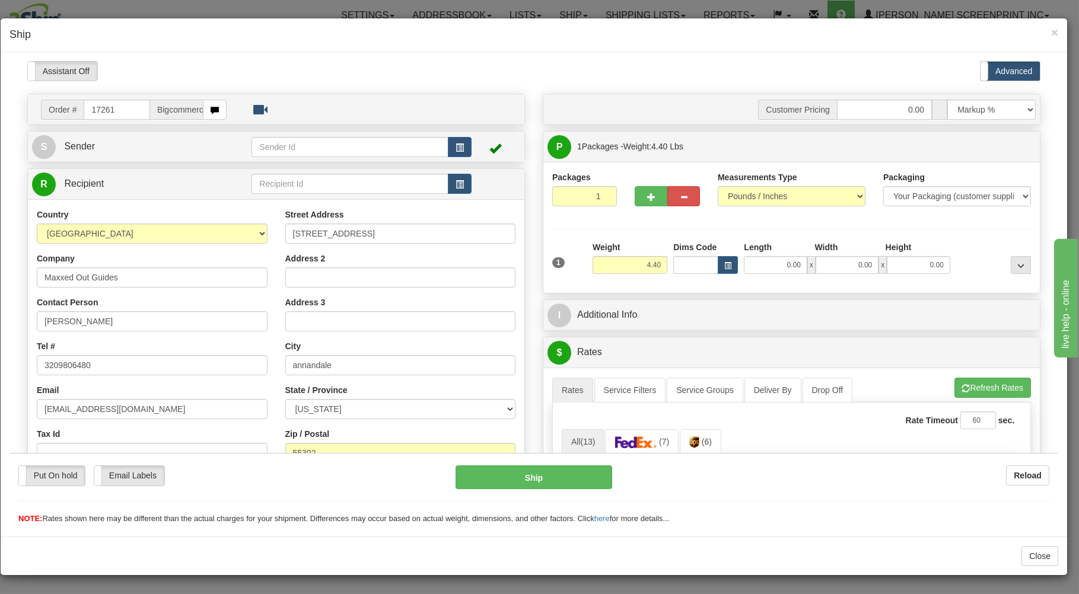
type input "0.00"
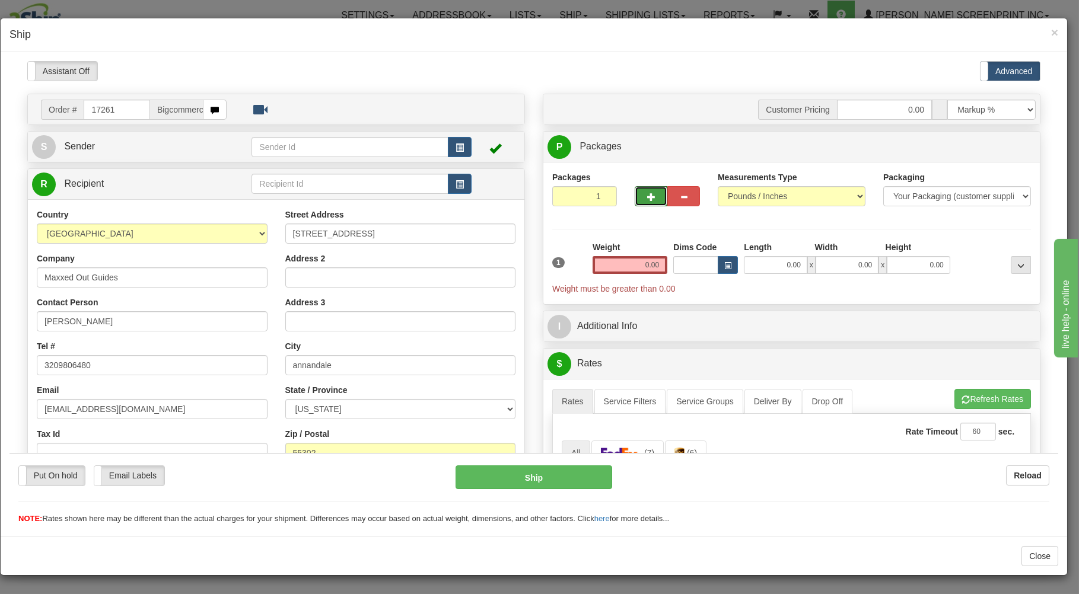
click at [648, 190] on button "button" at bounding box center [651, 196] width 33 height 20
click at [647, 193] on span "button" at bounding box center [651, 197] width 8 height 8
type input "3"
click at [976, 148] on label "Package Level Pack.." at bounding box center [1006, 147] width 60 height 18
radio input "true"
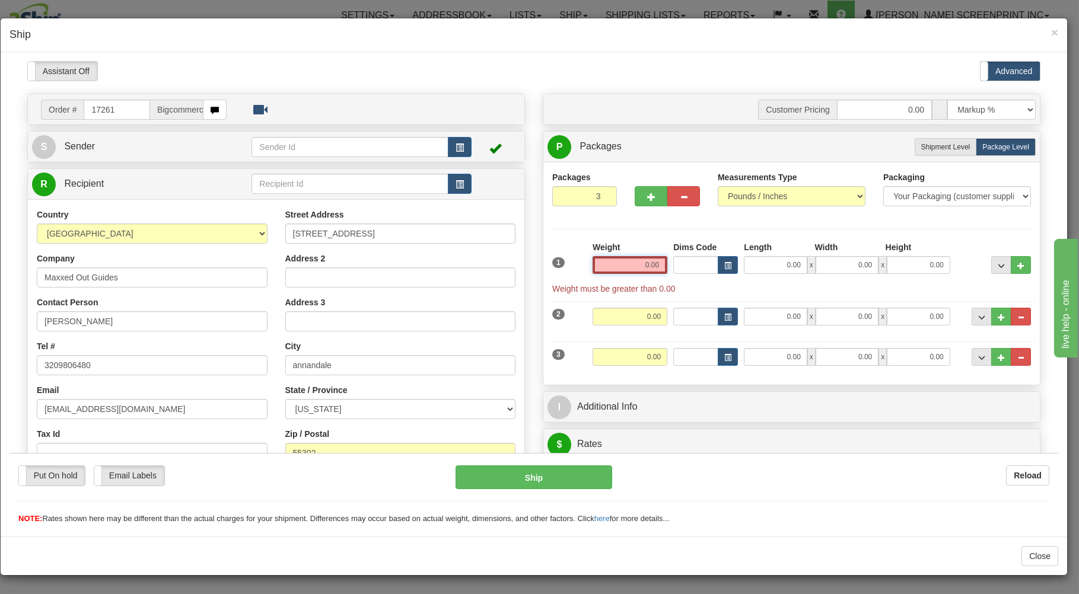
drag, startPoint x: 624, startPoint y: 269, endPoint x: 629, endPoint y: 239, distance: 31.3
click at [624, 263] on input "0.00" at bounding box center [630, 265] width 75 height 18
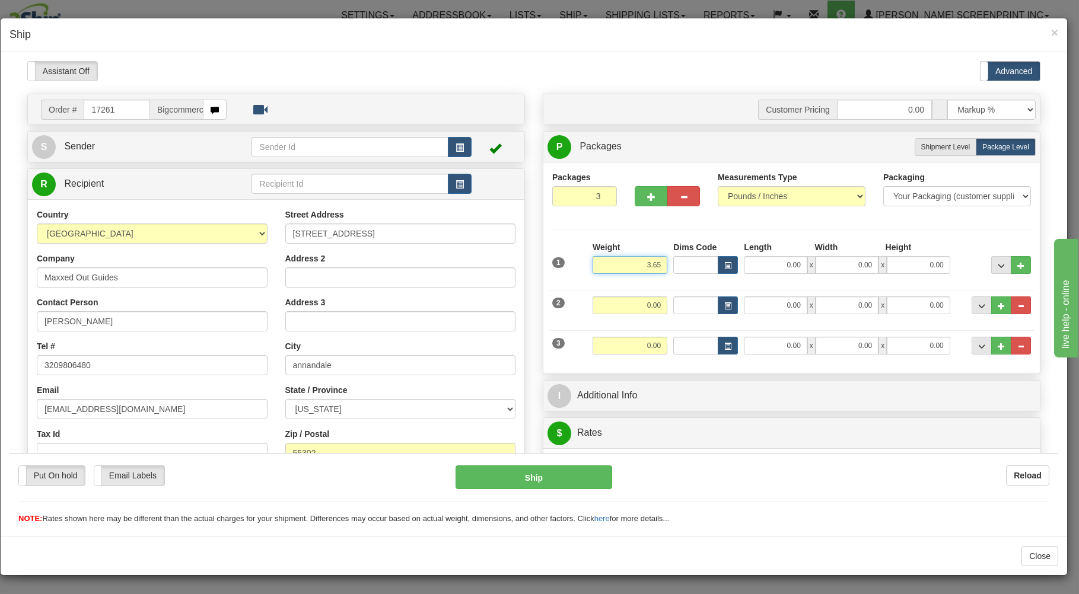
type input "3.65"
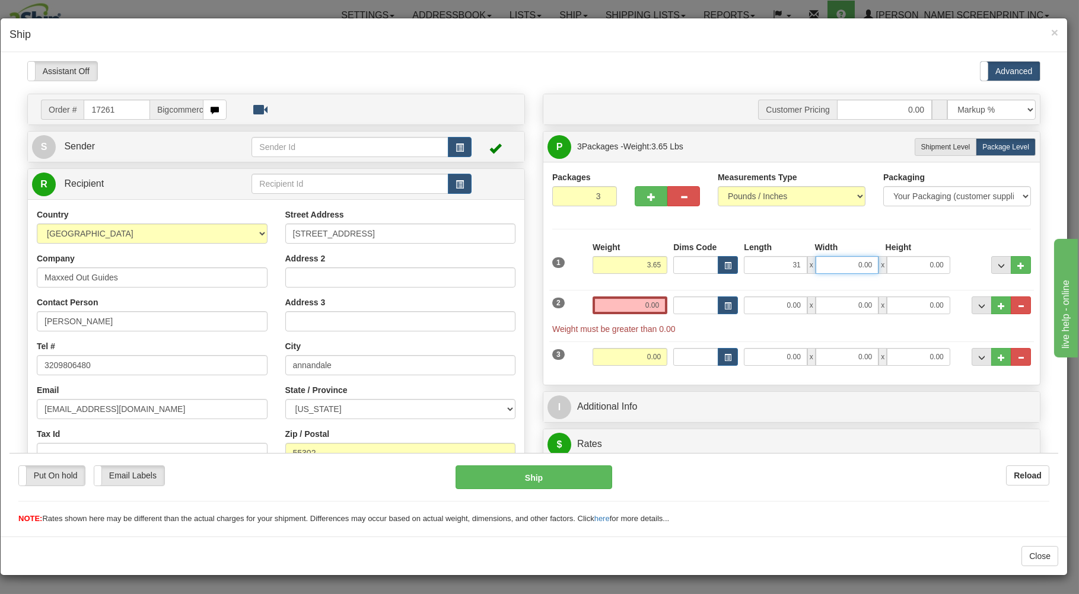
type input "31.00"
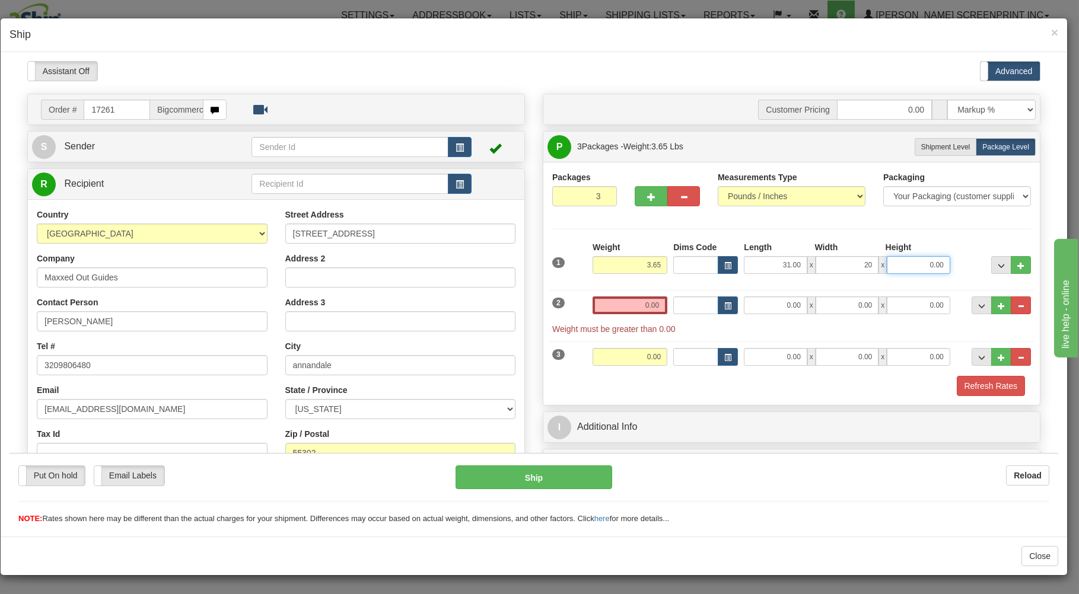
type input "20.00"
type input "11.00"
click at [613, 307] on input "0.00" at bounding box center [630, 305] width 75 height 18
type input "0.00"
drag, startPoint x: 619, startPoint y: 266, endPoint x: 658, endPoint y: 255, distance: 40.2
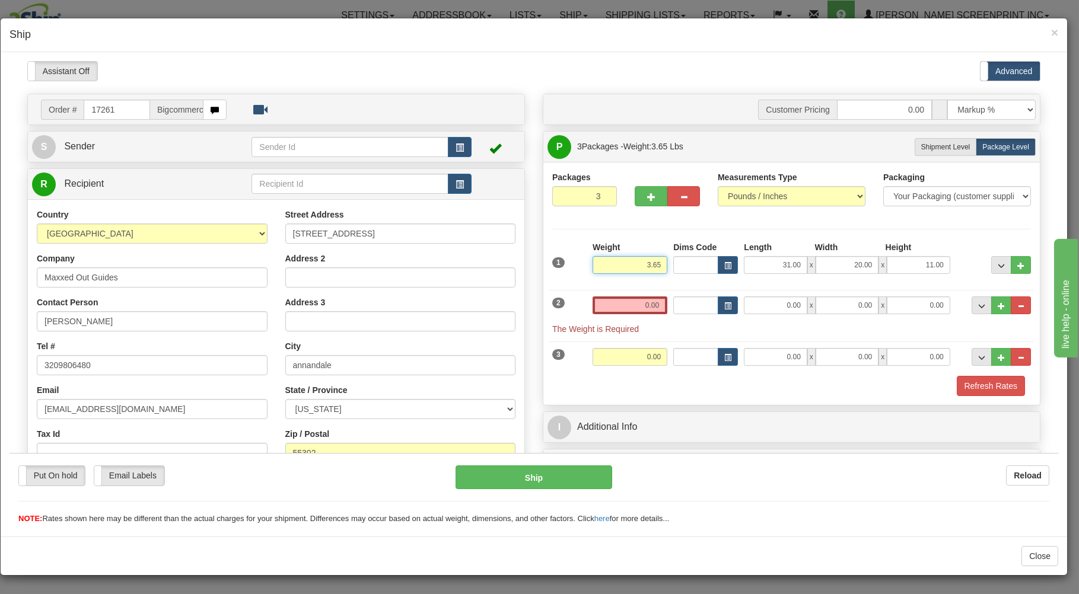
click at [658, 256] on input "3.65" at bounding box center [630, 265] width 75 height 18
type input "28.40"
click at [624, 310] on input "0.00" at bounding box center [630, 305] width 75 height 18
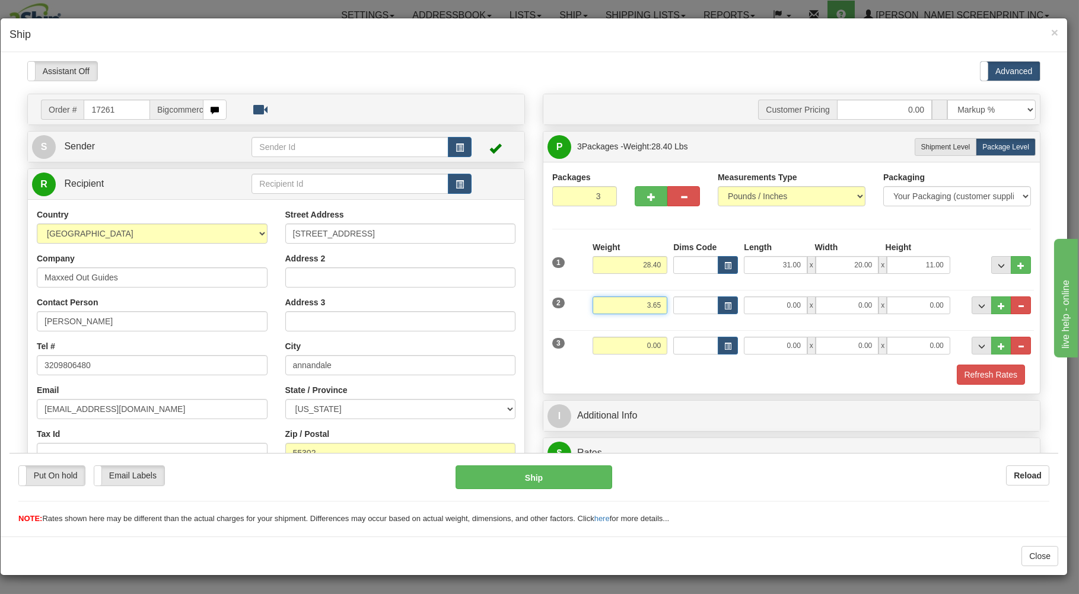
type input "3.65"
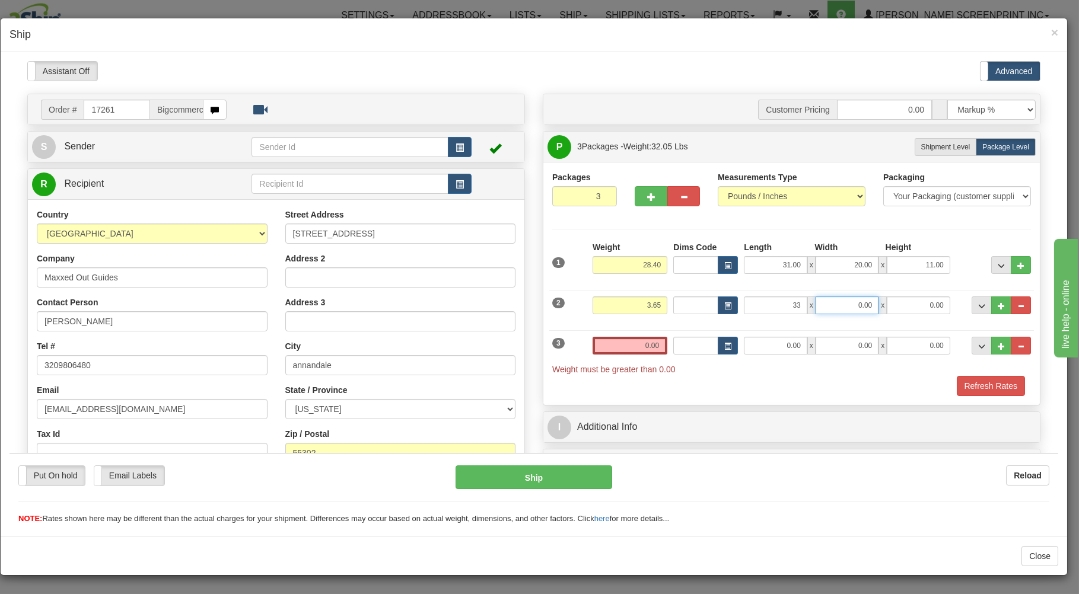
type input "33.00"
type input "28.00"
type input "2.00"
click at [609, 351] on input "0.00" at bounding box center [630, 345] width 75 height 18
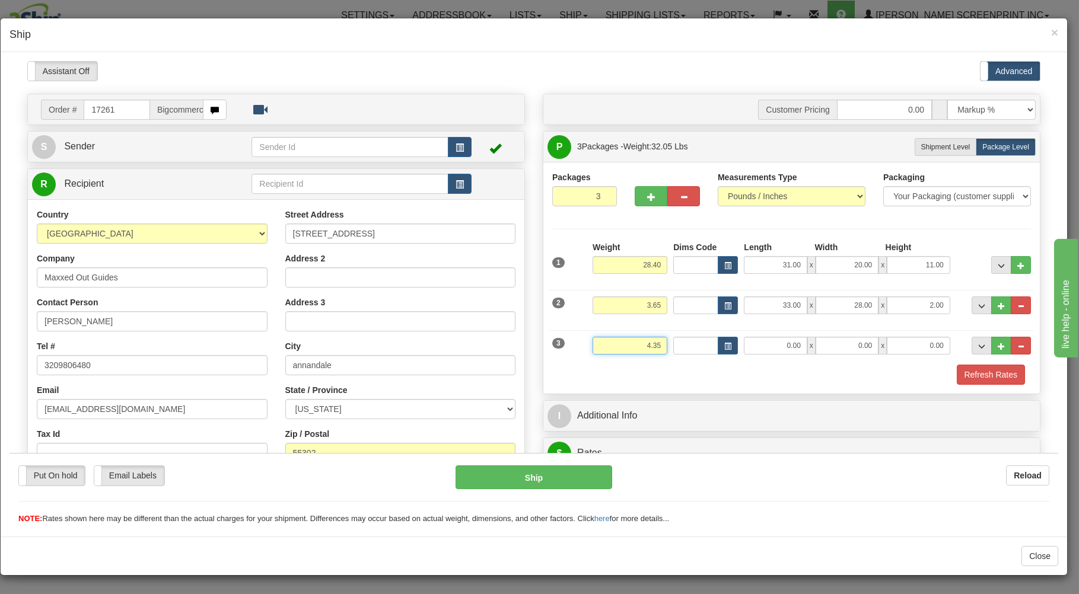
type input "4.35"
type input "38.00"
type input "19.00"
type input "3.00"
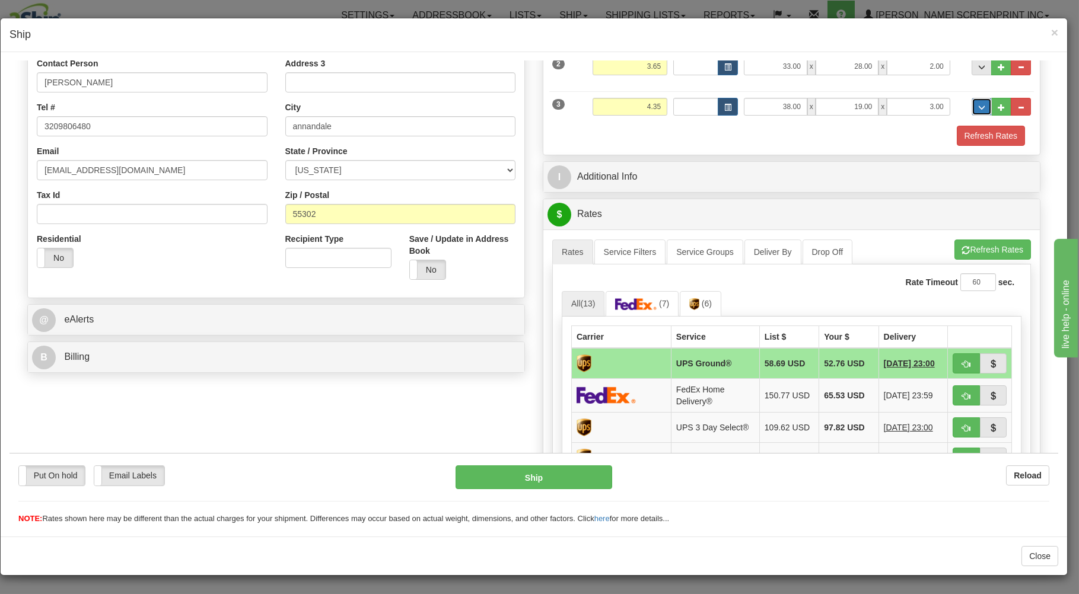
scroll to position [254, 0]
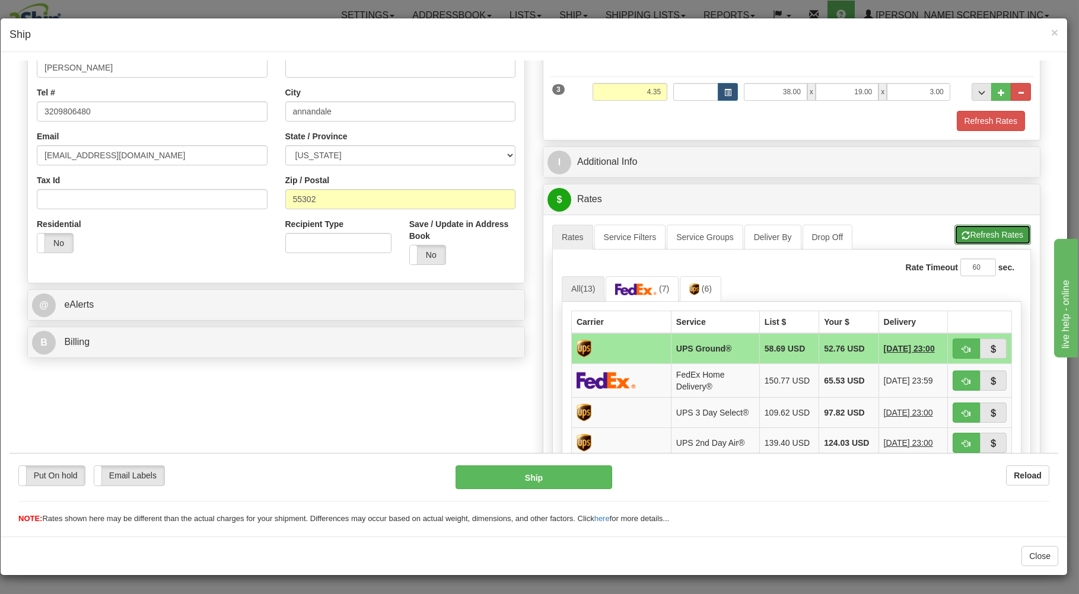
click at [982, 233] on button "Refresh Rates" at bounding box center [993, 234] width 77 height 20
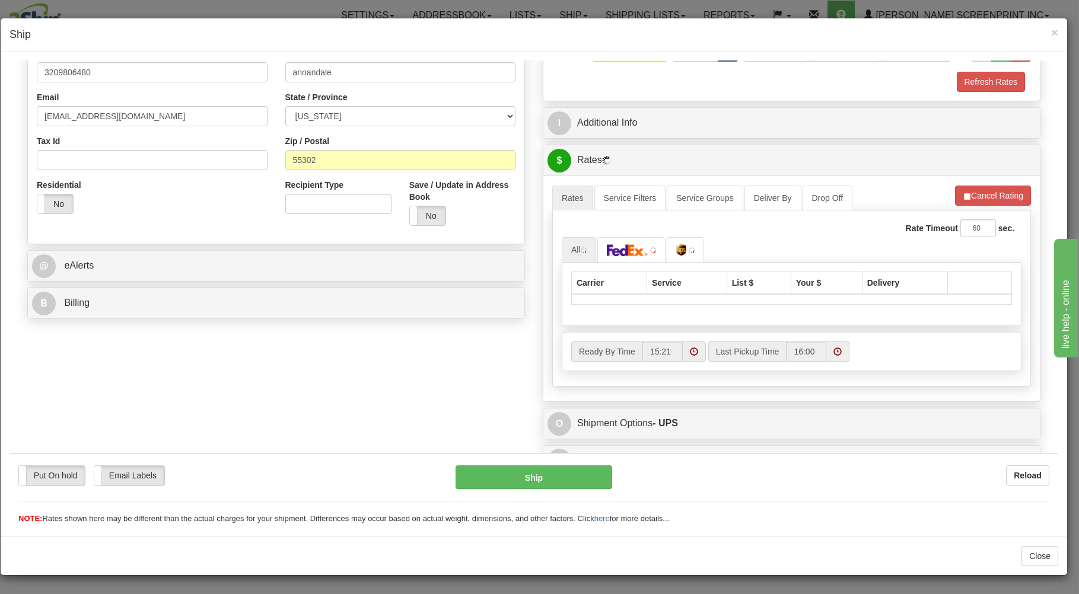
scroll to position [314, 0]
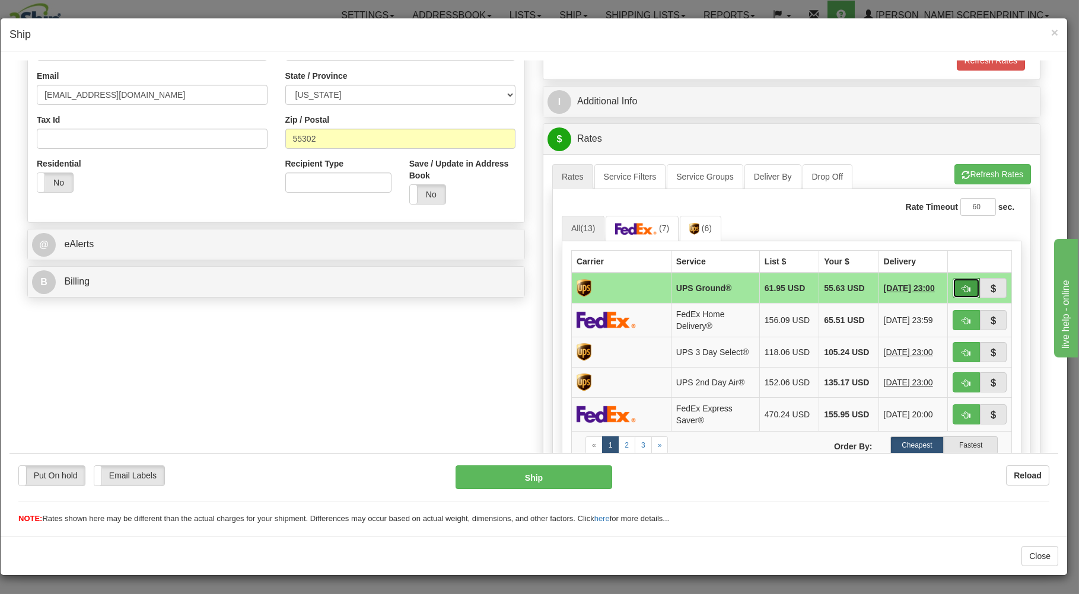
click at [953, 288] on button "button" at bounding box center [966, 288] width 27 height 20
type input "03"
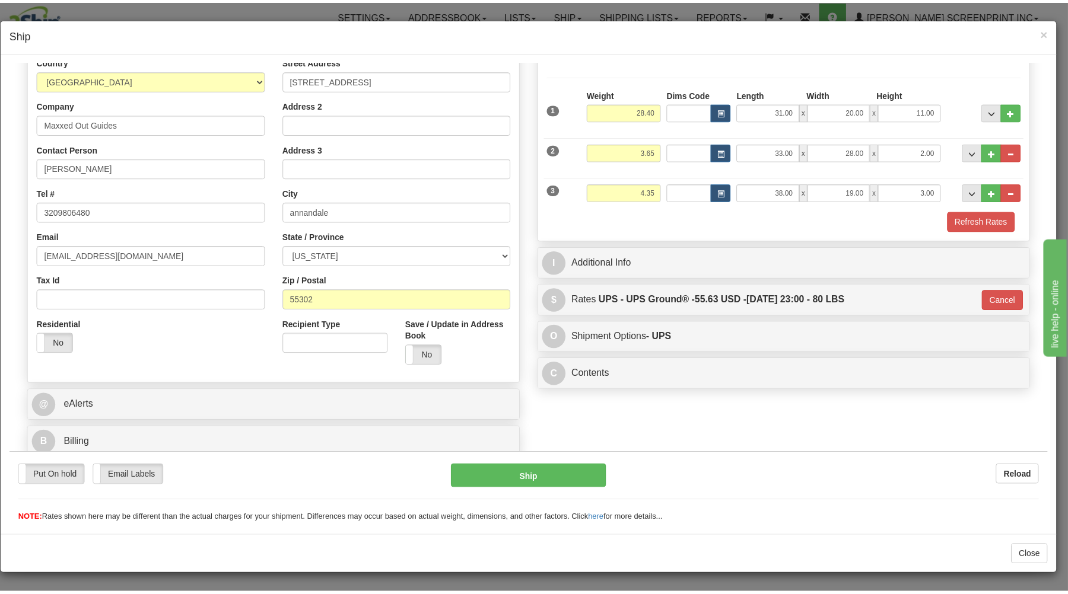
scroll to position [156, 0]
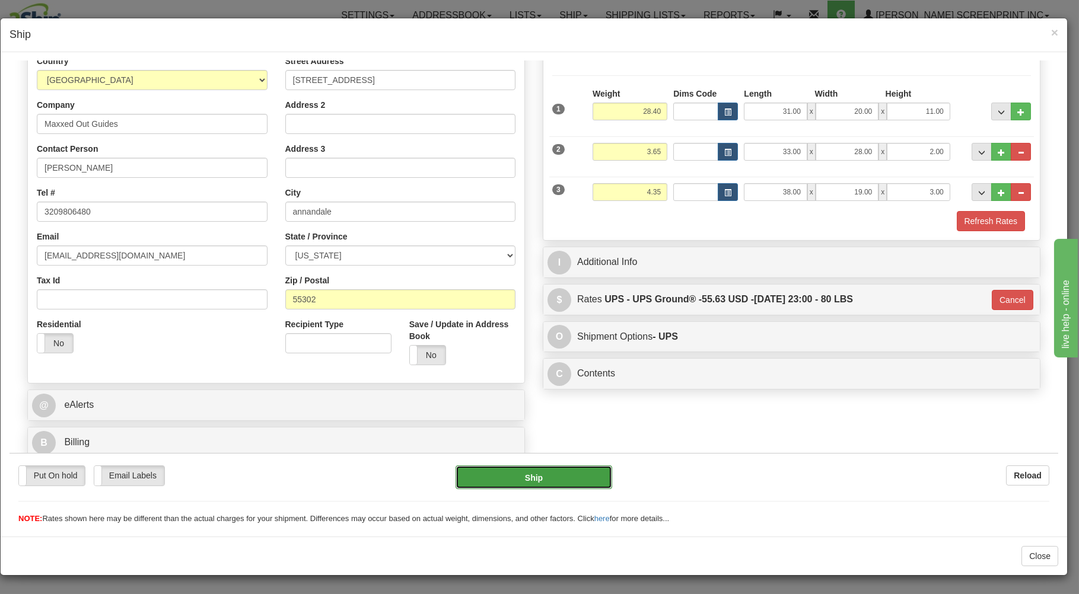
click at [501, 474] on button "Ship" at bounding box center [534, 477] width 157 height 24
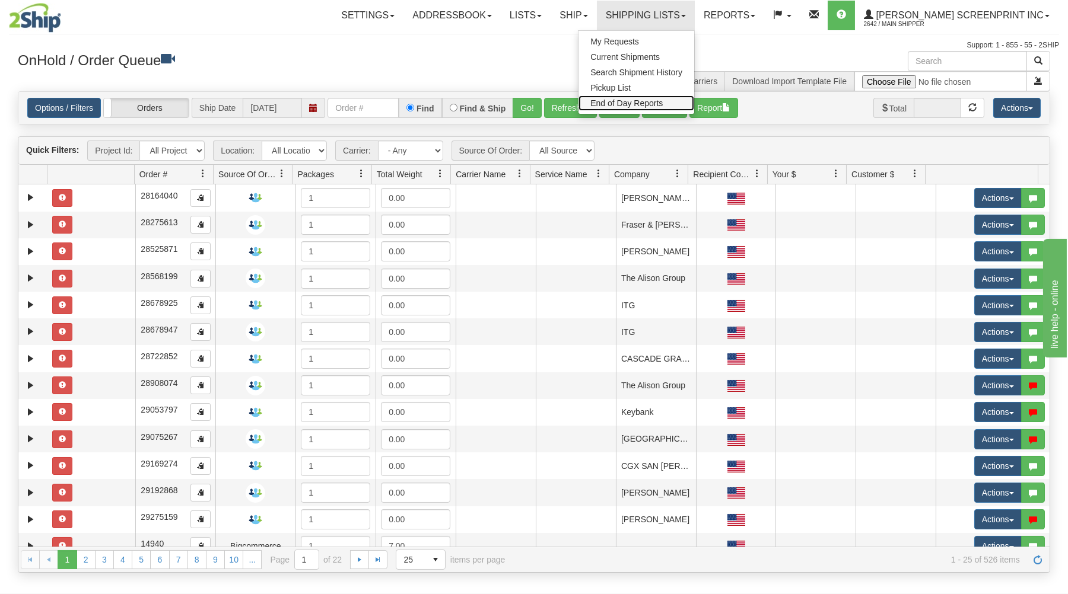
click at [663, 104] on span "End of Day Reports" at bounding box center [626, 102] width 72 height 9
